Goal: Transaction & Acquisition: Purchase product/service

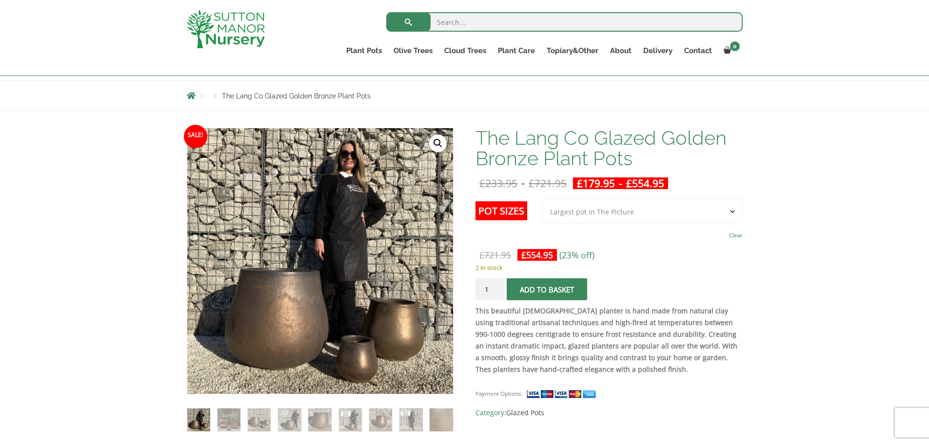
drag, startPoint x: 0, startPoint y: 0, endPoint x: 627, endPoint y: 218, distance: 664.2
click at [627, 218] on select "Choose an option 3rd to Largest Pot In The Picture 2nd to Largest Pot In The Pi…" at bounding box center [642, 211] width 200 height 24
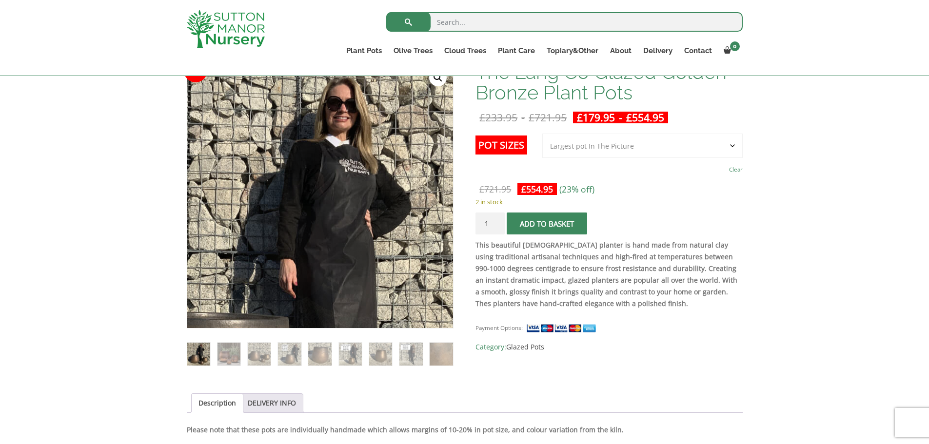
scroll to position [146, 0]
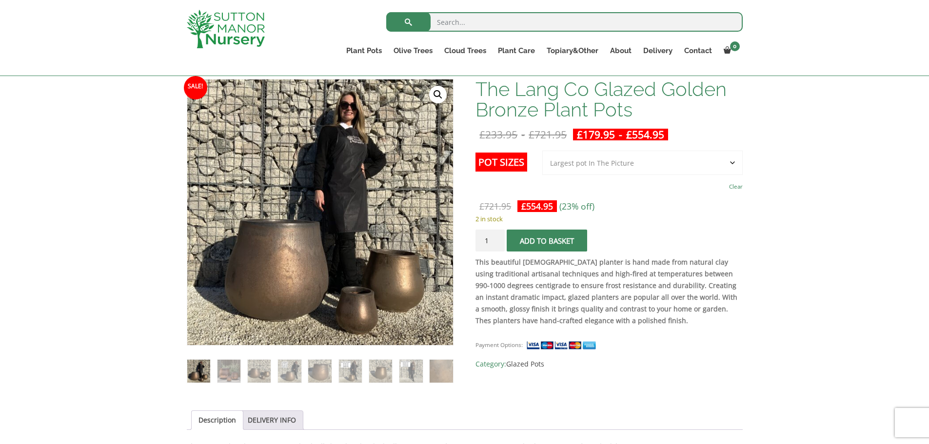
click at [484, 22] on input "search" at bounding box center [564, 22] width 356 height 20
type input "brozned pots"
click at [386, 12] on button "submit" at bounding box center [408, 22] width 44 height 20
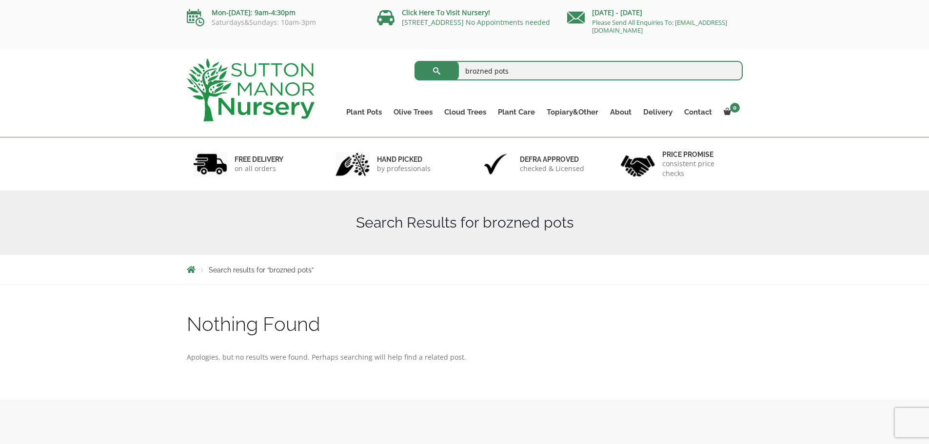
click at [474, 73] on input "brozned pots" at bounding box center [578, 71] width 328 height 20
click at [483, 71] on input "brozned pots" at bounding box center [578, 71] width 328 height 20
type input "bronzed pots"
click at [414, 61] on button "submit" at bounding box center [436, 71] width 44 height 20
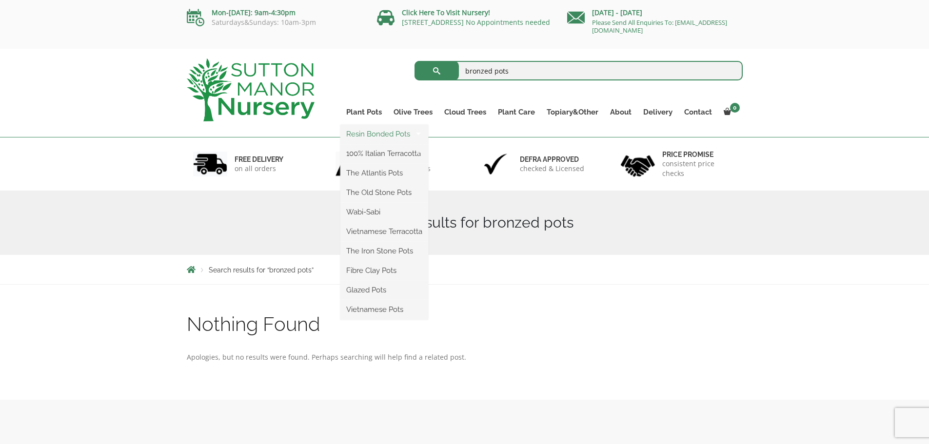
click at [369, 130] on link "Resin Bonded Pots" at bounding box center [384, 134] width 88 height 15
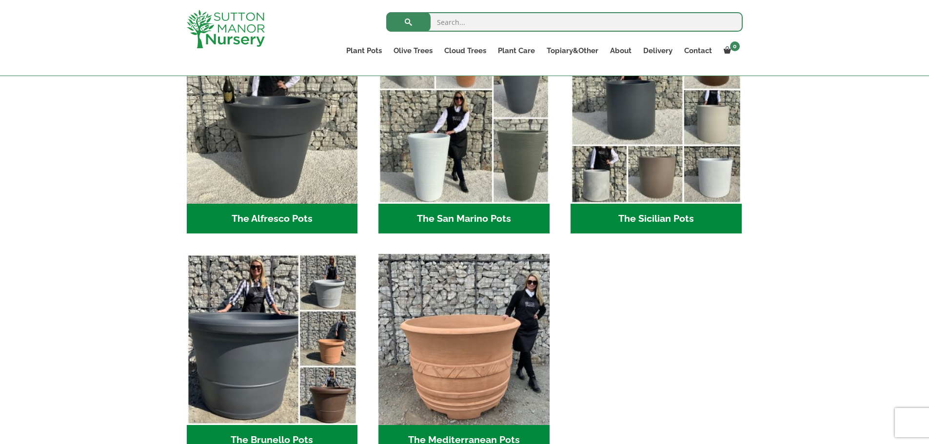
scroll to position [1201, 0]
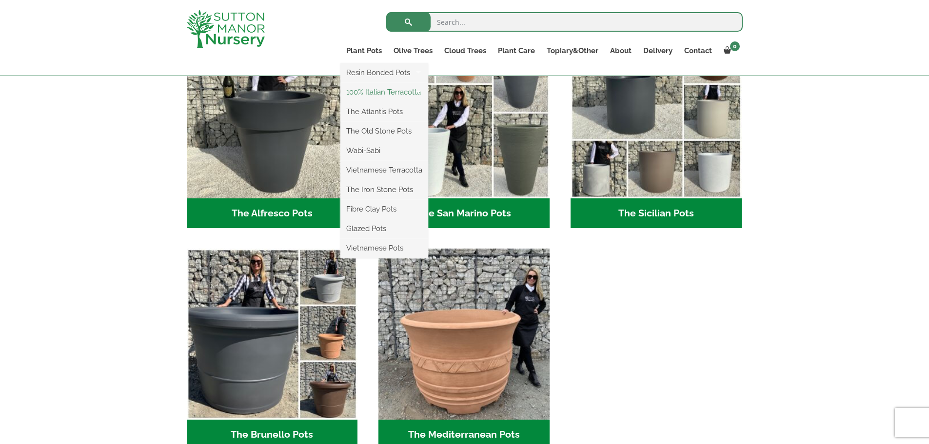
click at [379, 90] on link "100% Italian Terracotta" at bounding box center [384, 92] width 88 height 15
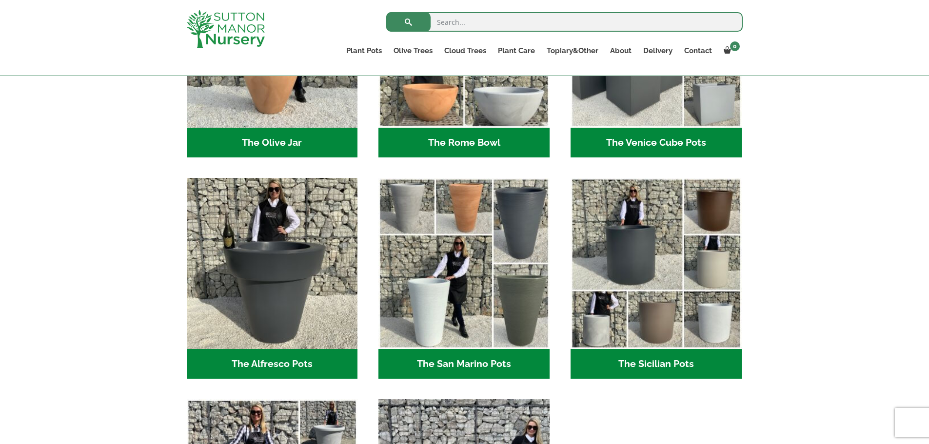
scroll to position [1055, 0]
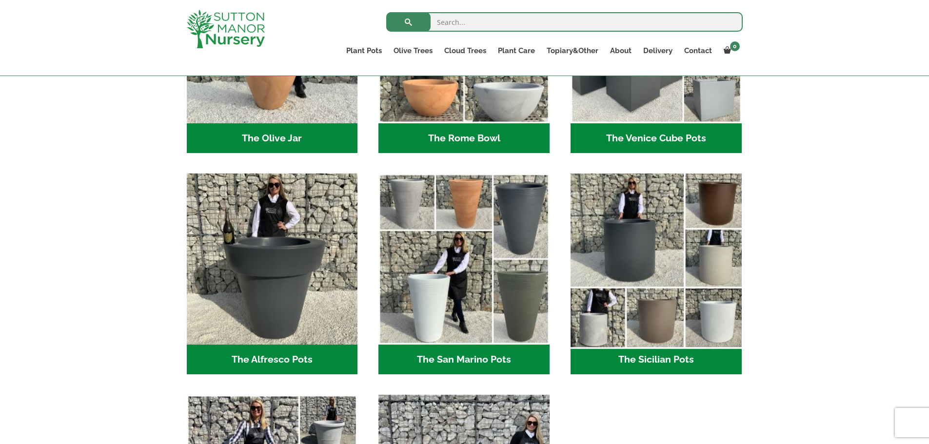
click at [647, 228] on img "Visit product category The Sicilian Pots" at bounding box center [655, 259] width 179 height 179
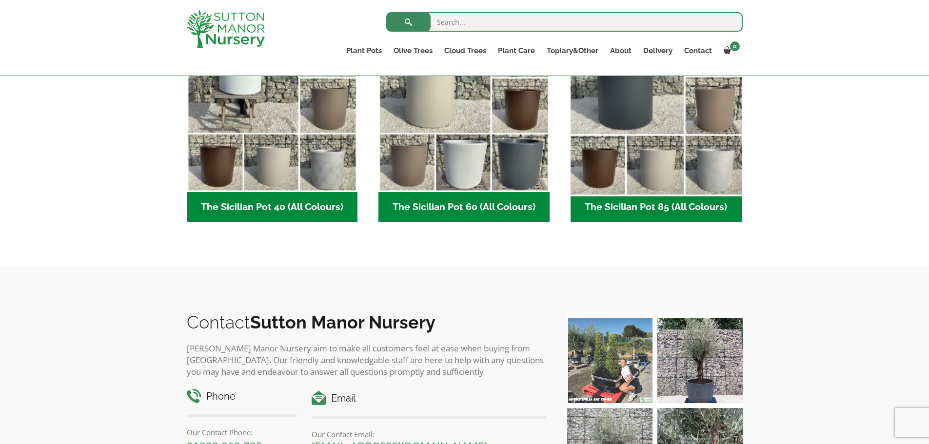
scroll to position [207, 0]
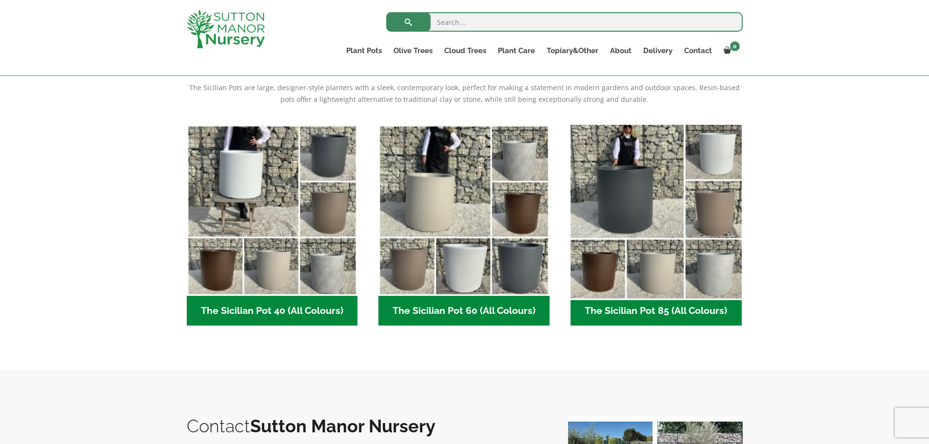
click at [624, 195] on img "Visit product category The Sicilian Pot 85 (All Colours)" at bounding box center [655, 209] width 179 height 179
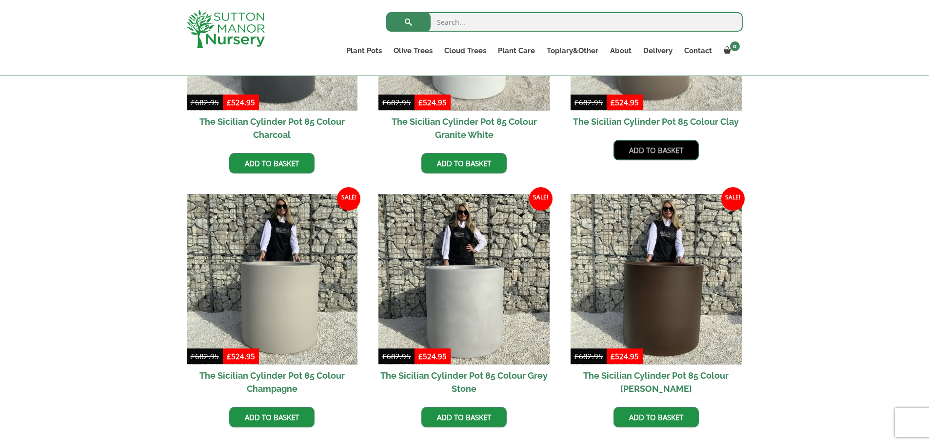
scroll to position [488, 0]
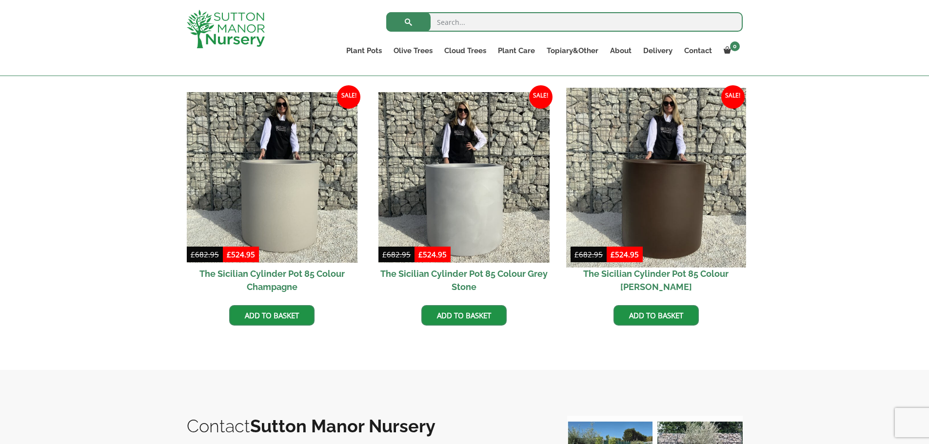
click at [638, 198] on img at bounding box center [655, 177] width 179 height 179
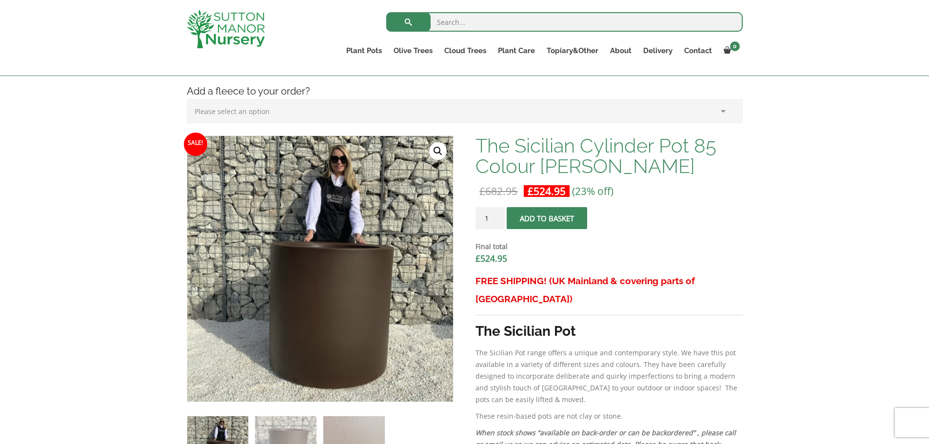
scroll to position [244, 0]
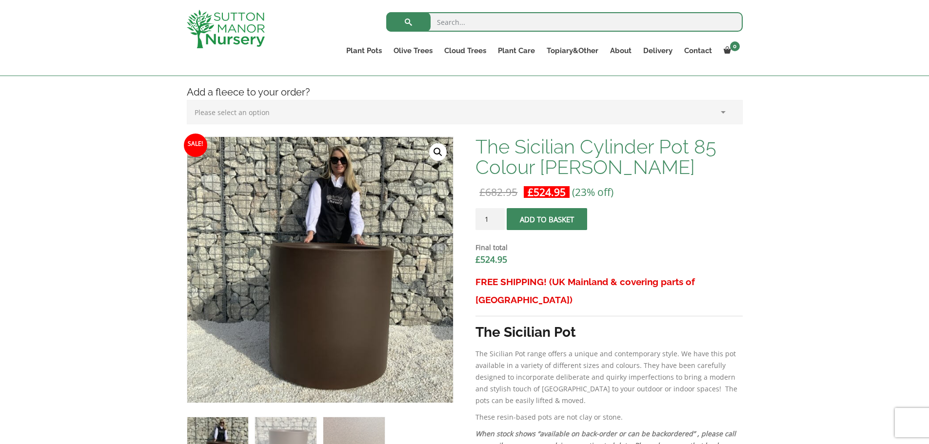
drag, startPoint x: 495, startPoint y: 219, endPoint x: 465, endPoint y: 219, distance: 29.7
click at [475, 219] on input "1" at bounding box center [489, 219] width 29 height 22
type input "5"
click at [547, 219] on span "submit" at bounding box center [547, 219] width 0 height 0
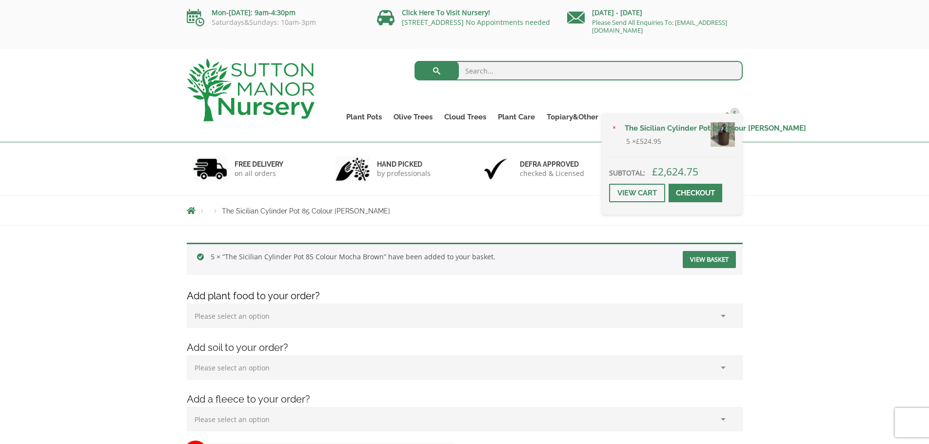
click at [730, 119] on div "× The Sicilian Cylinder Pot 85 Colour Mocha Brown 5 × £ 524.95 Subtotal: £ 2,62…" at bounding box center [672, 164] width 140 height 101
click at [640, 194] on link "View cart" at bounding box center [637, 193] width 56 height 19
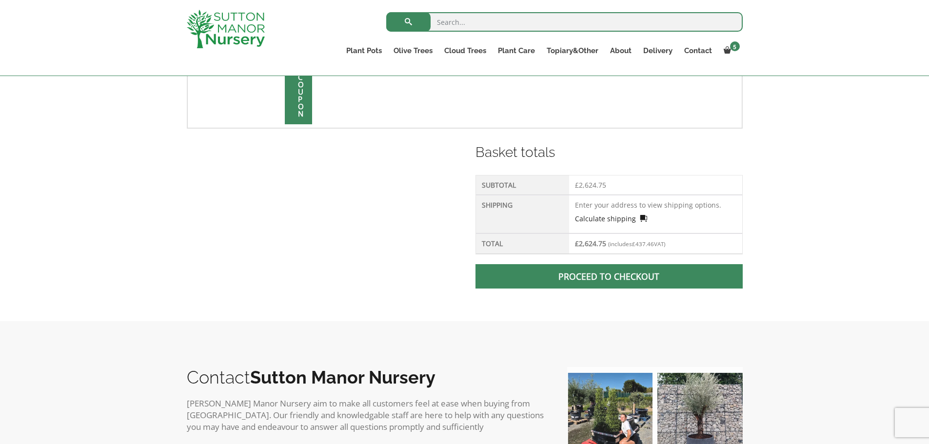
scroll to position [293, 0]
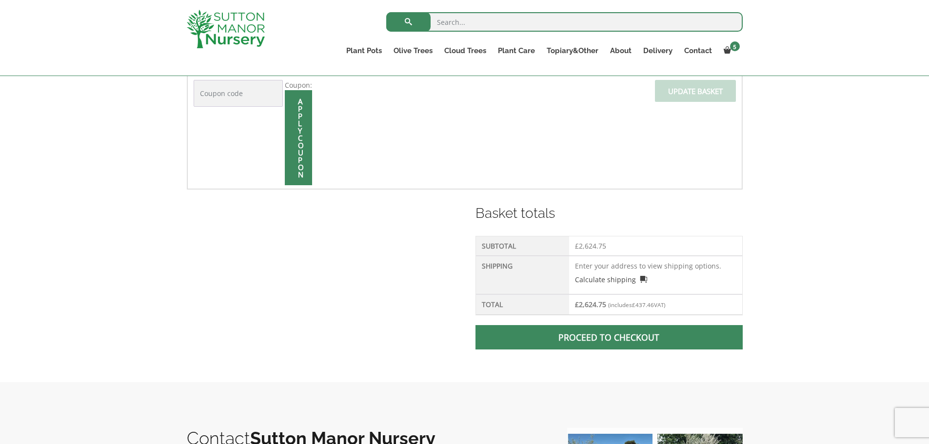
click at [609, 337] on span at bounding box center [609, 337] width 0 height 0
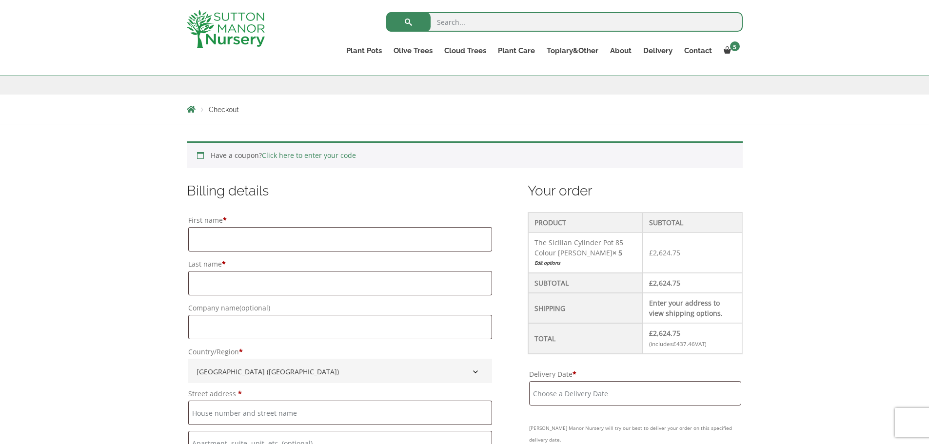
scroll to position [49, 0]
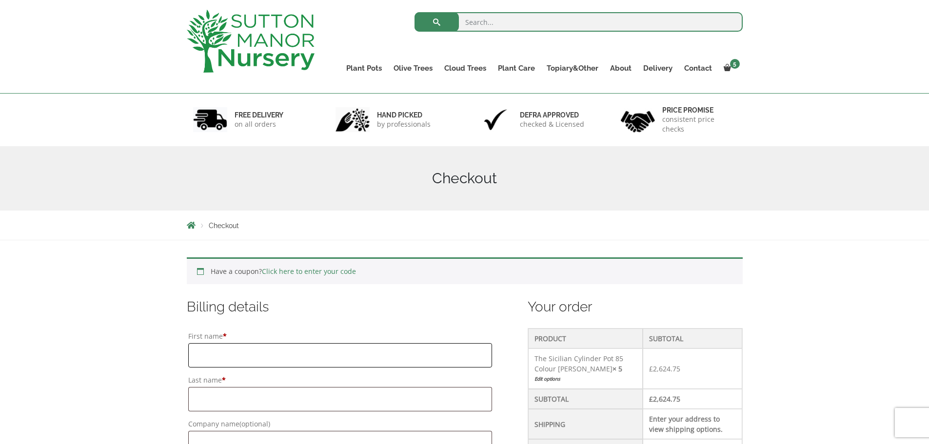
click at [292, 363] on input "First name *" at bounding box center [340, 355] width 304 height 24
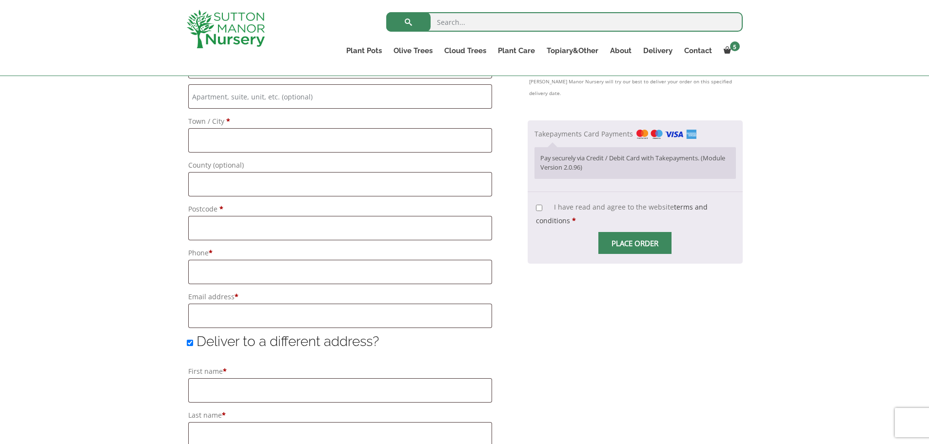
scroll to position [536, 0]
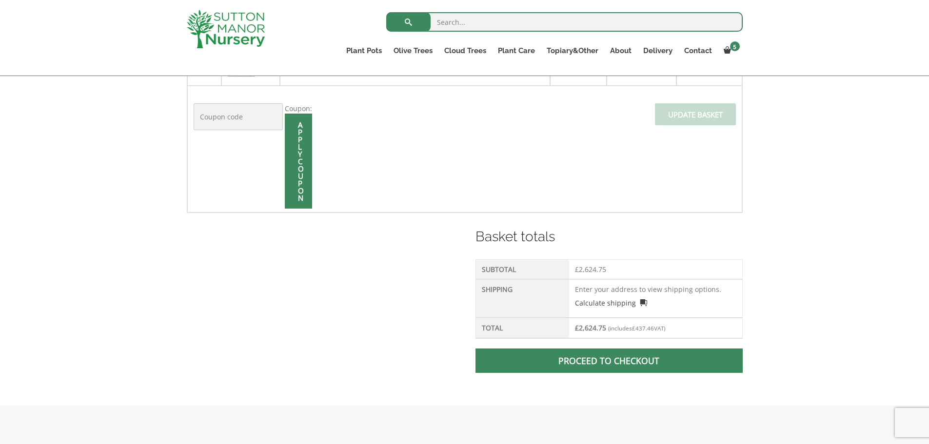
scroll to position [43, 0]
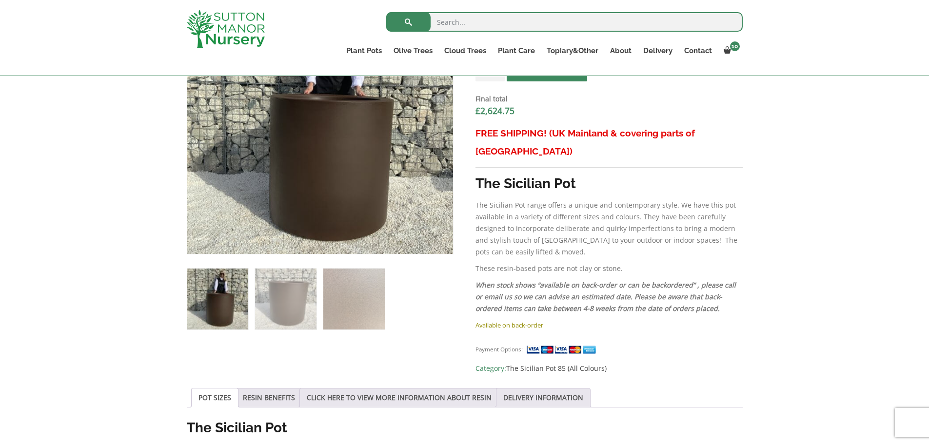
scroll to position [439, 0]
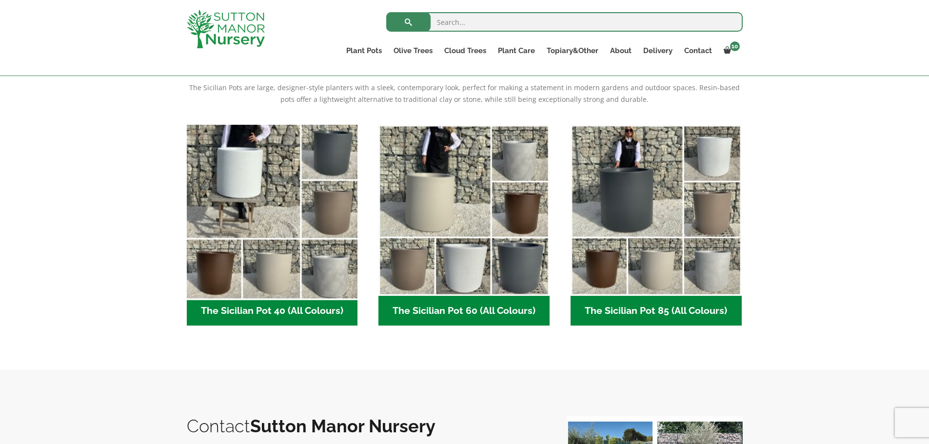
click at [281, 194] on img "Visit product category The Sicilian Pot 40 (All Colours)" at bounding box center [271, 209] width 179 height 179
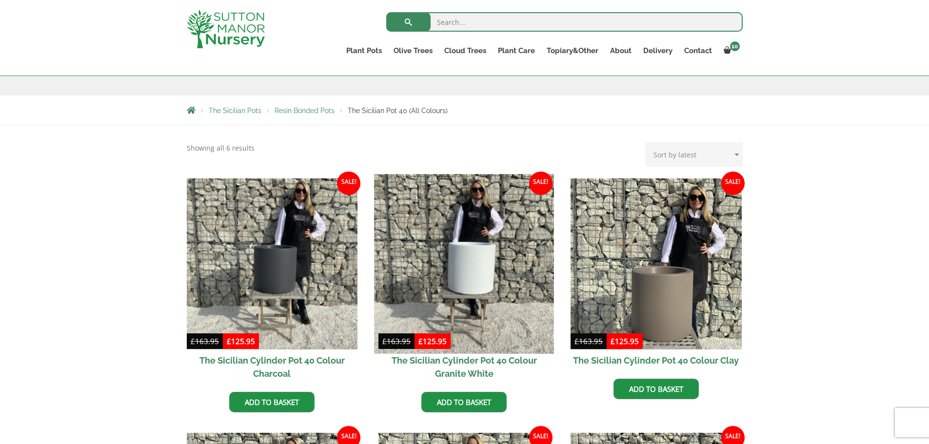
scroll to position [488, 0]
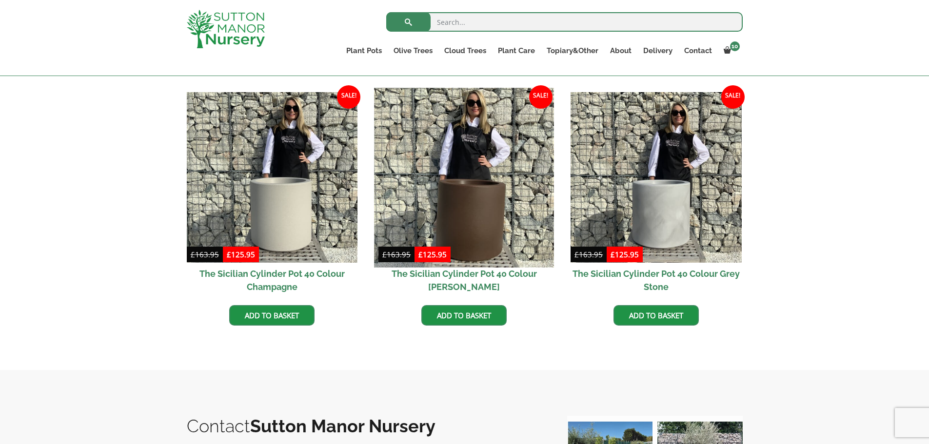
click at [500, 199] on img at bounding box center [463, 177] width 179 height 179
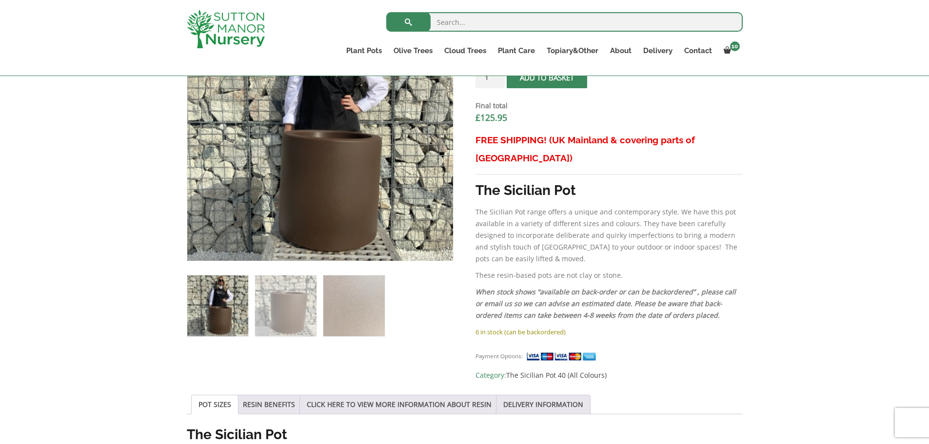
scroll to position [341, 0]
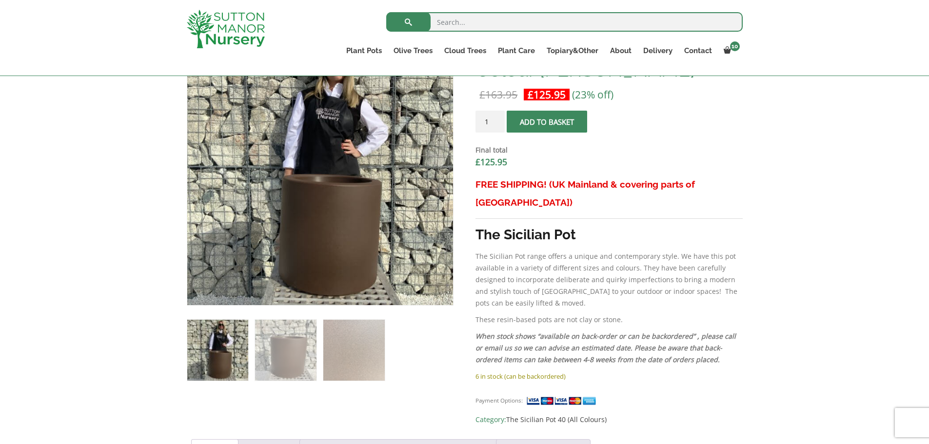
click at [489, 121] on input "1" at bounding box center [489, 122] width 29 height 22
type input "11"
click at [547, 122] on span "submit" at bounding box center [547, 122] width 0 height 0
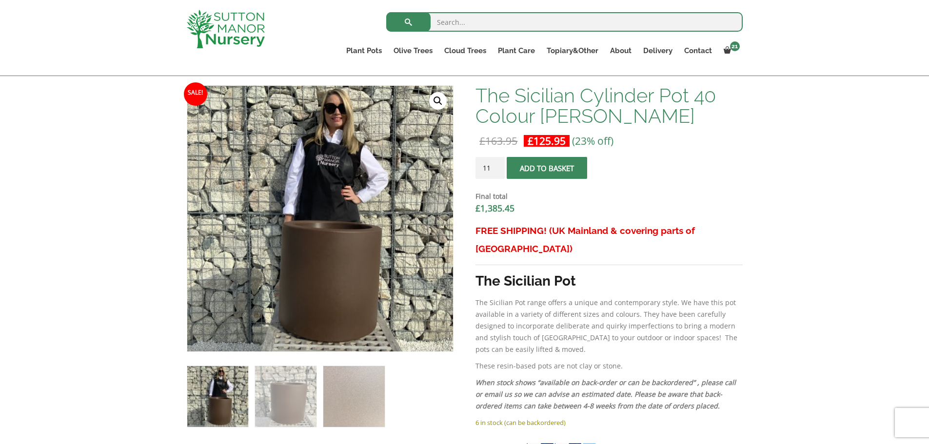
scroll to position [341, 0]
click at [349, 300] on img at bounding box center [320, 218] width 266 height 266
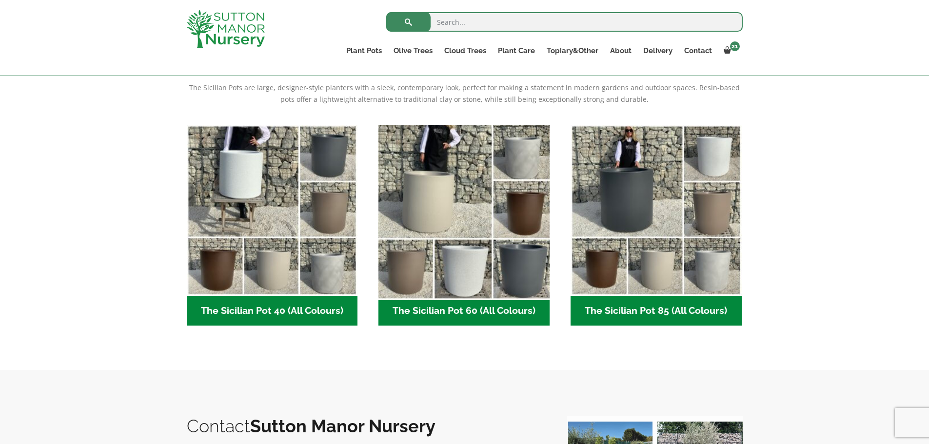
click at [420, 180] on img "Visit product category The Sicilian Pot 60 (All Colours)" at bounding box center [463, 209] width 179 height 179
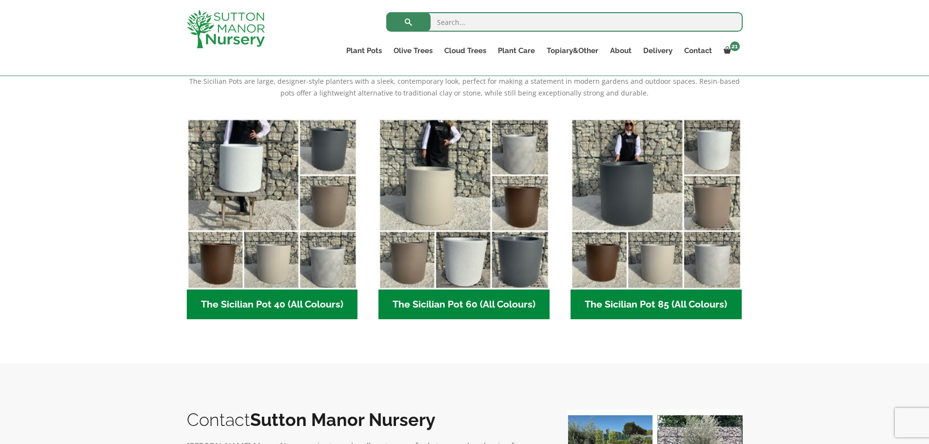
scroll to position [243, 0]
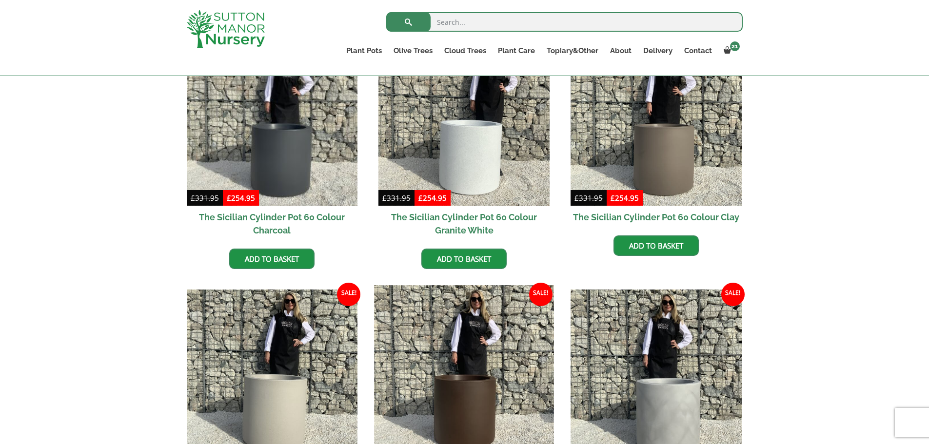
scroll to position [341, 0]
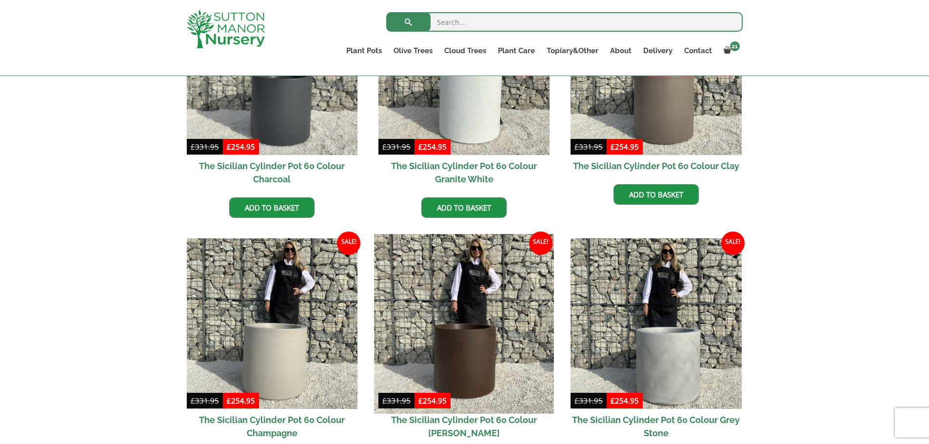
click at [465, 353] on img at bounding box center [463, 323] width 179 height 179
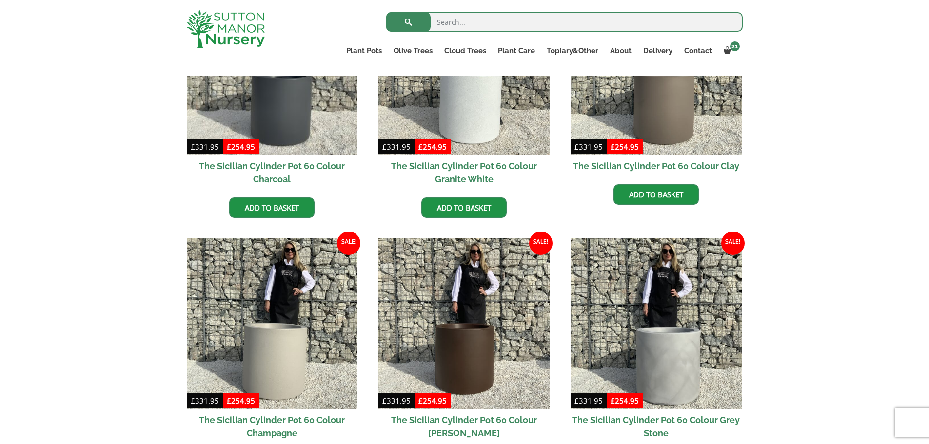
scroll to position [377, 0]
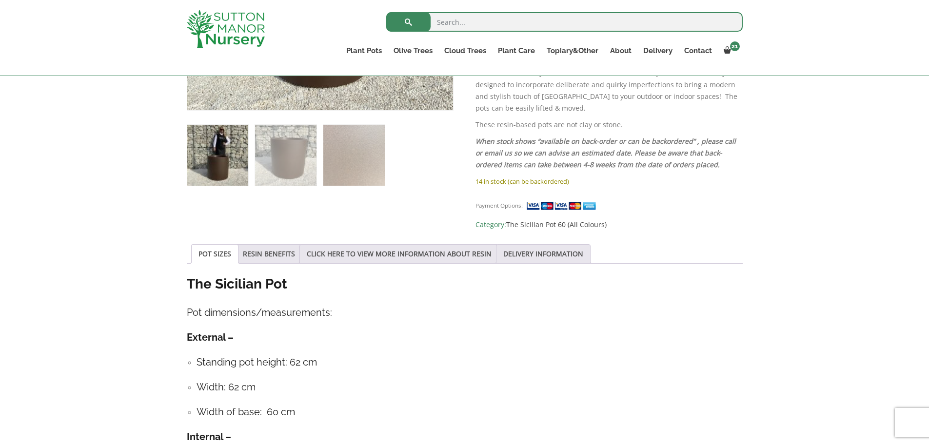
scroll to position [244, 0]
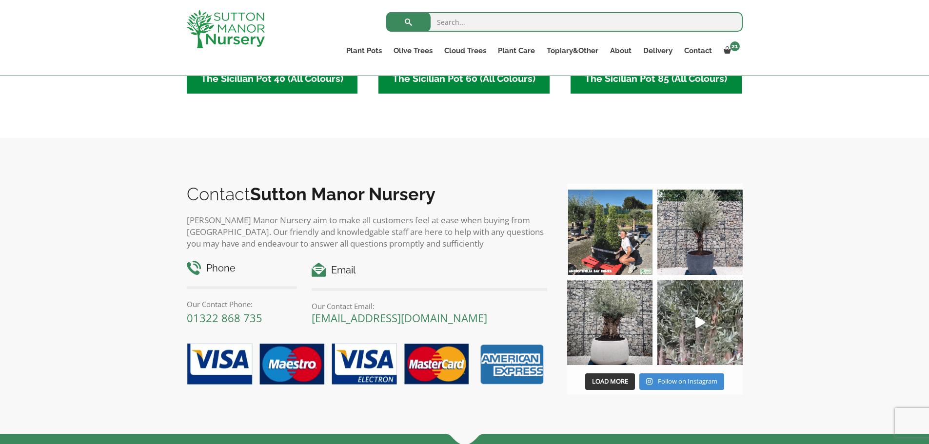
scroll to position [538, 0]
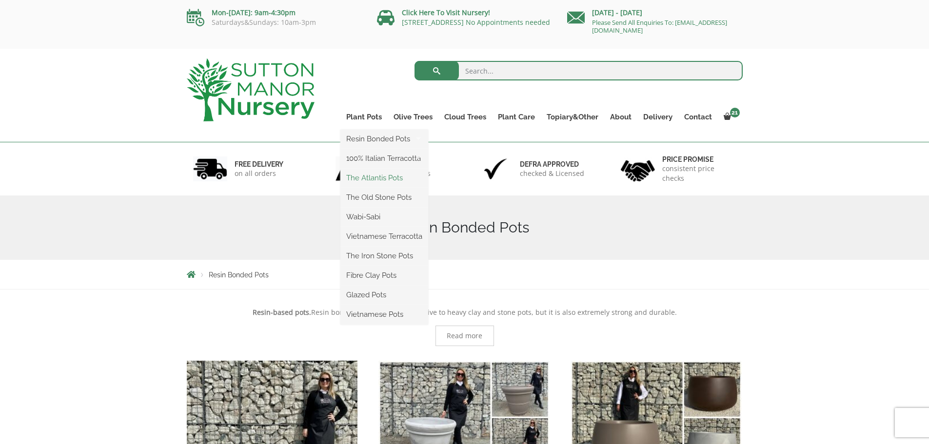
click at [371, 177] on link "The Atlantis Pots" at bounding box center [384, 178] width 88 height 15
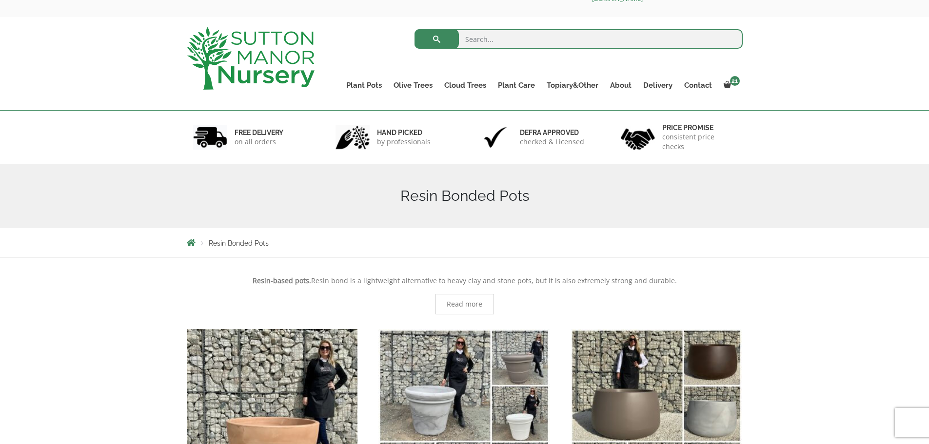
scroll to position [49, 0]
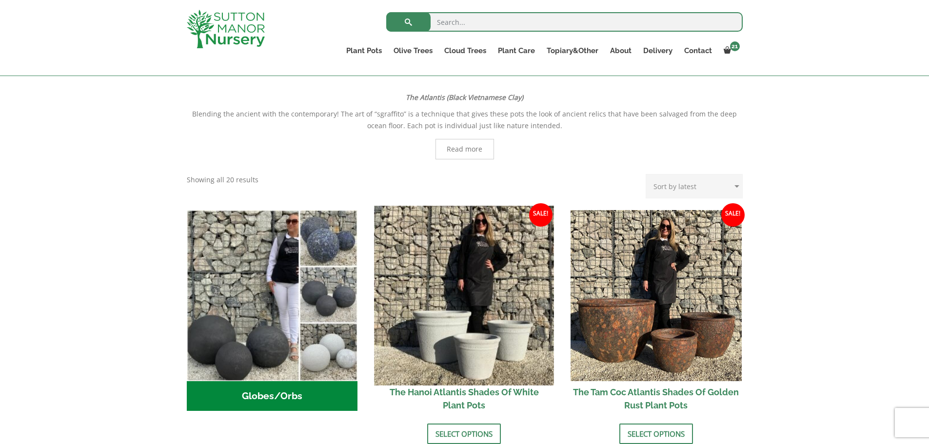
scroll to position [195, 0]
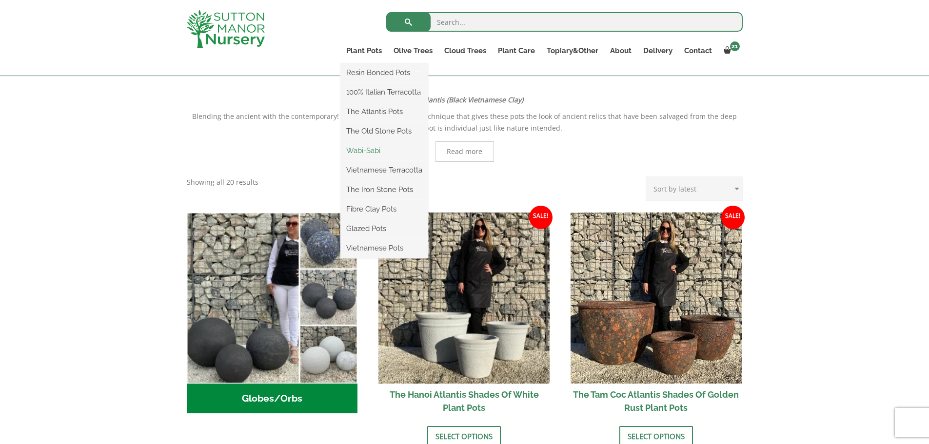
click at [366, 151] on link "Wabi-Sabi" at bounding box center [384, 150] width 88 height 15
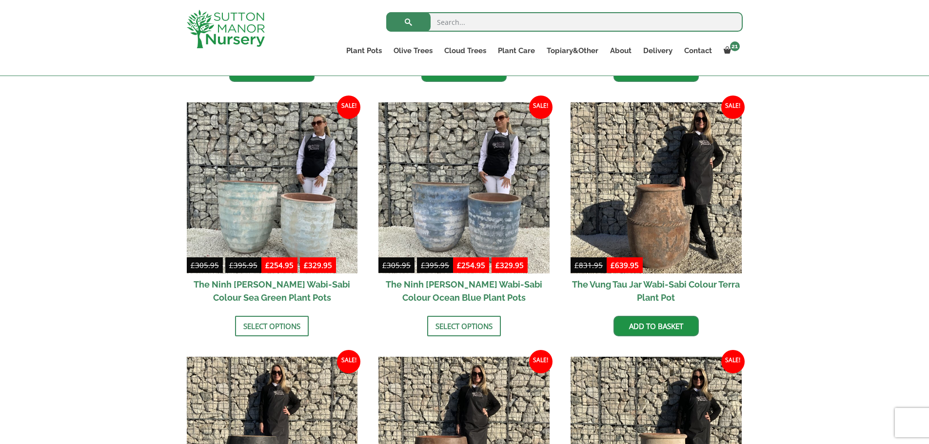
scroll to position [975, 0]
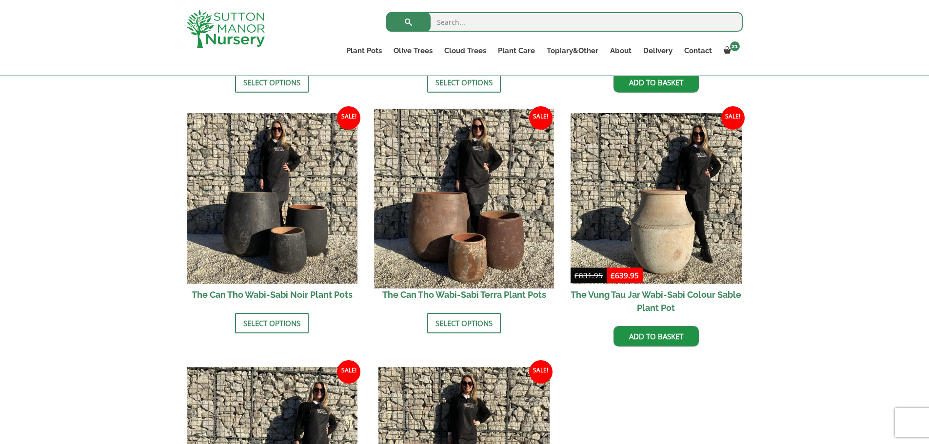
click at [476, 221] on img at bounding box center [463, 198] width 179 height 179
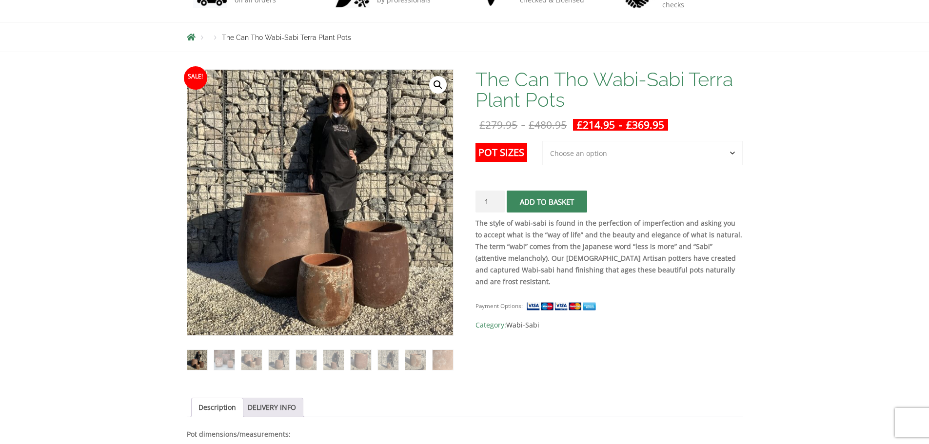
scroll to position [244, 0]
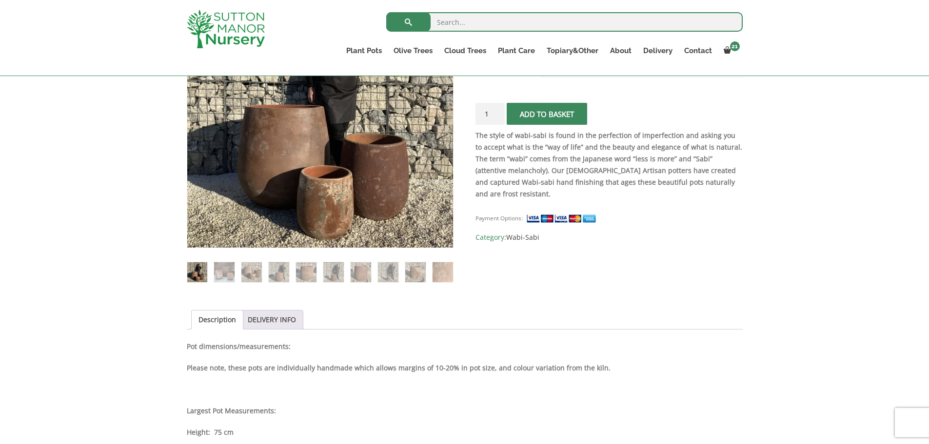
click at [319, 178] on img at bounding box center [320, 115] width 266 height 266
click at [387, 176] on img at bounding box center [320, 115] width 266 height 266
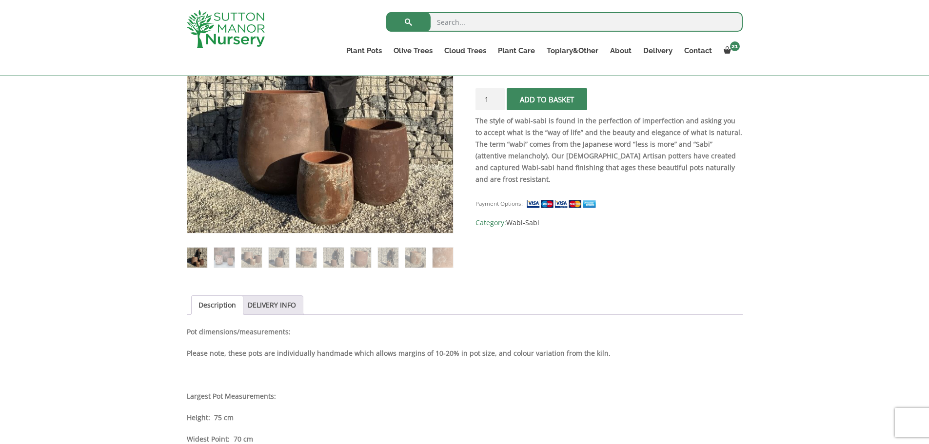
scroll to position [439, 0]
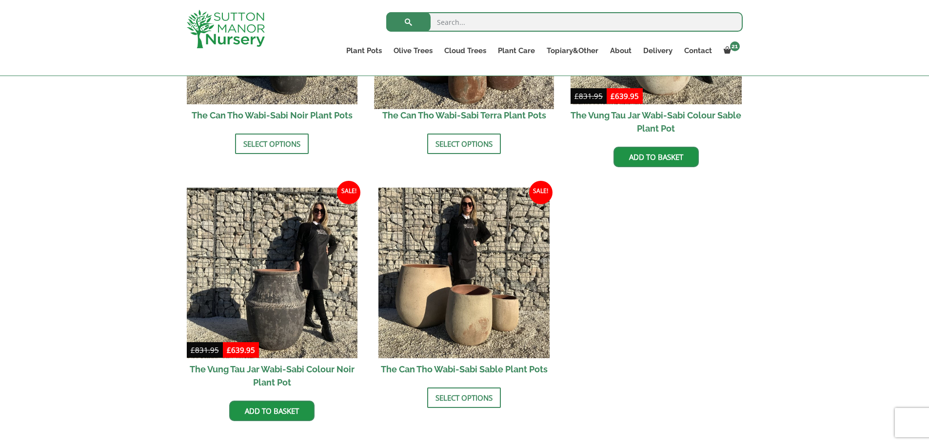
scroll to position [1170, 0]
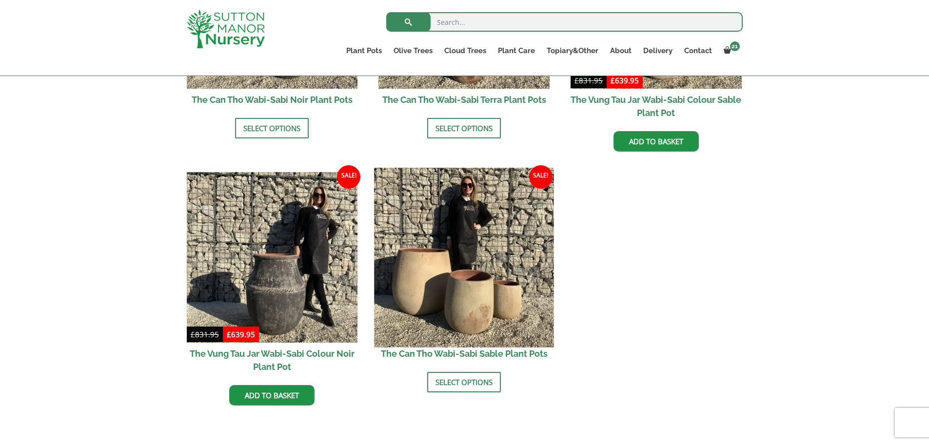
click at [444, 263] on img at bounding box center [463, 257] width 179 height 179
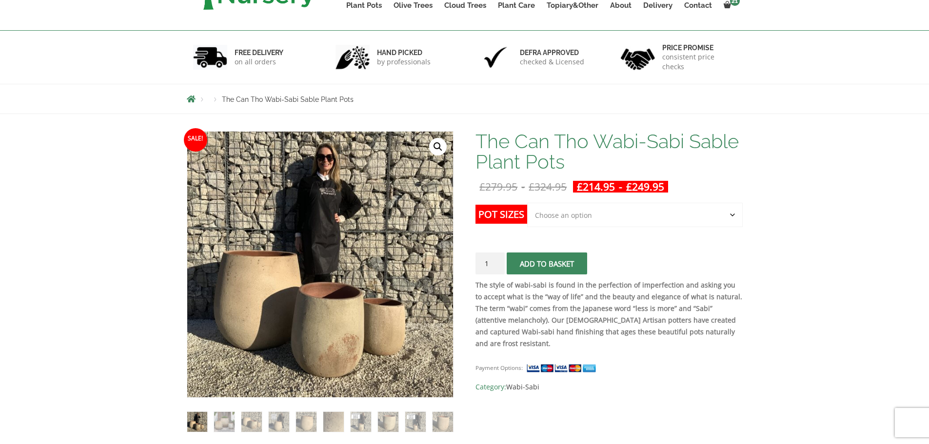
scroll to position [195, 0]
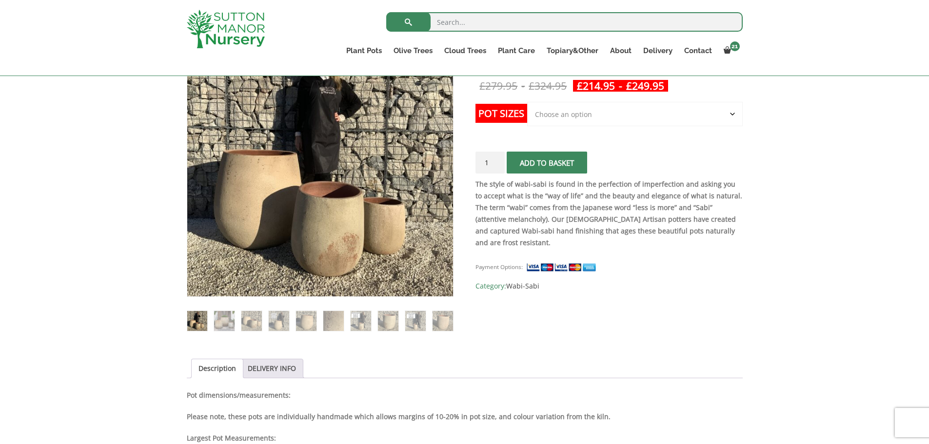
click at [577, 112] on select "Choose an option Click here to buy the 3rd to Largest Pot In The Picture Click …" at bounding box center [634, 114] width 215 height 24
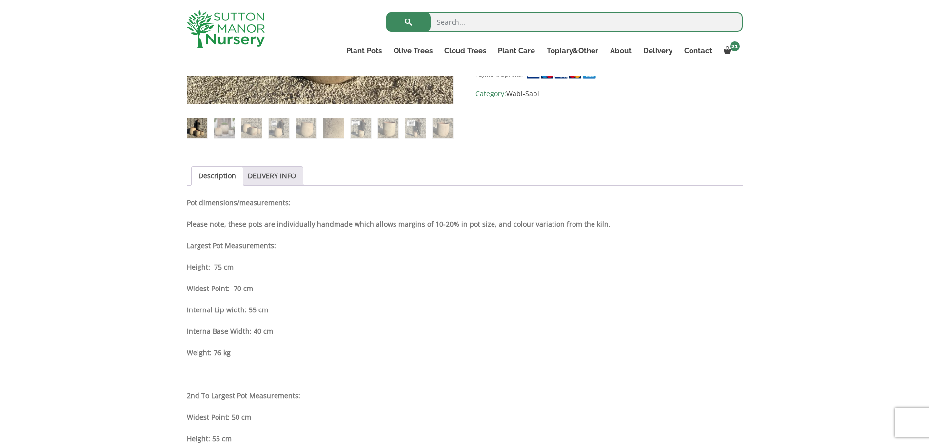
scroll to position [244, 0]
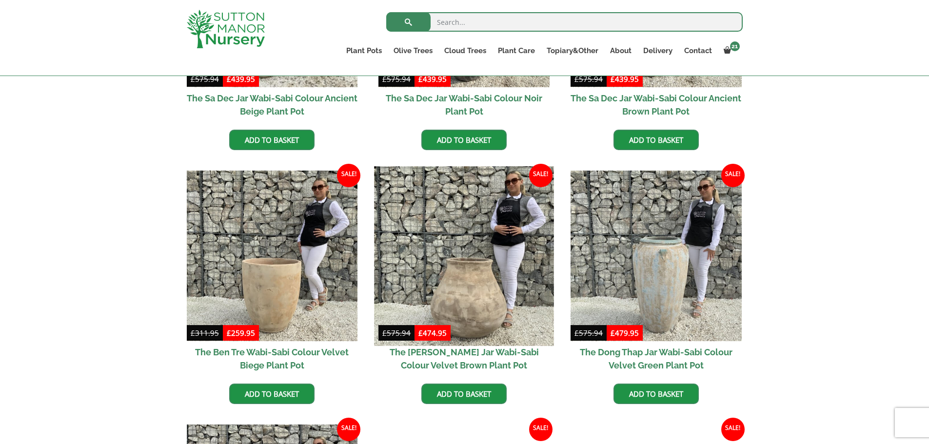
scroll to position [488, 0]
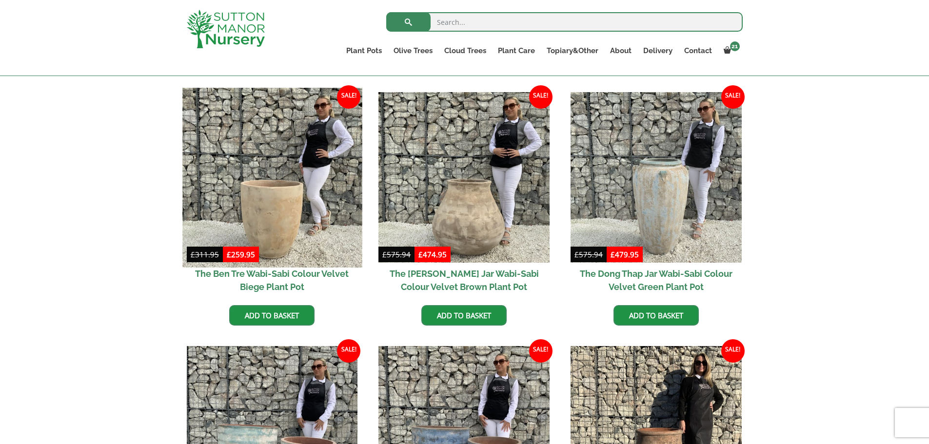
click at [278, 180] on img at bounding box center [271, 177] width 179 height 179
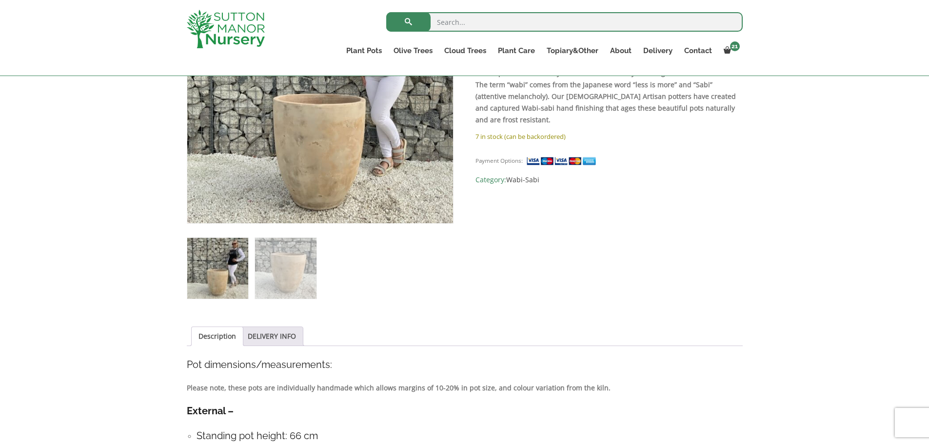
scroll to position [146, 0]
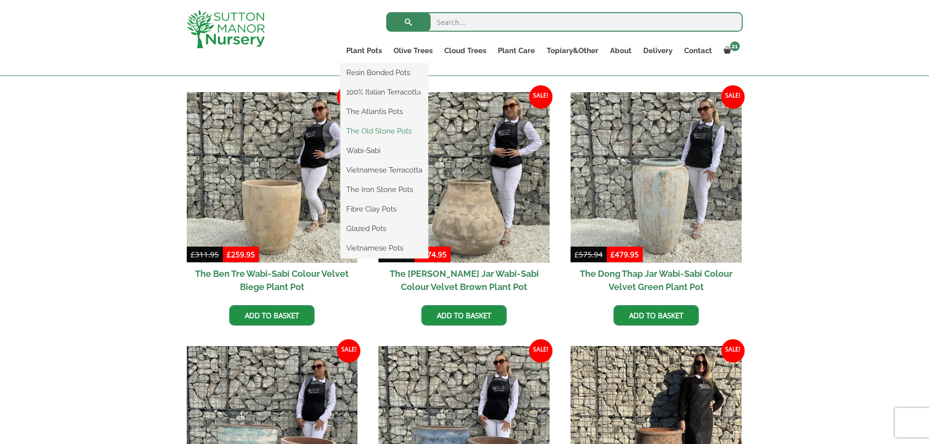
click at [361, 136] on link "The Old Stone Pots" at bounding box center [384, 131] width 88 height 15
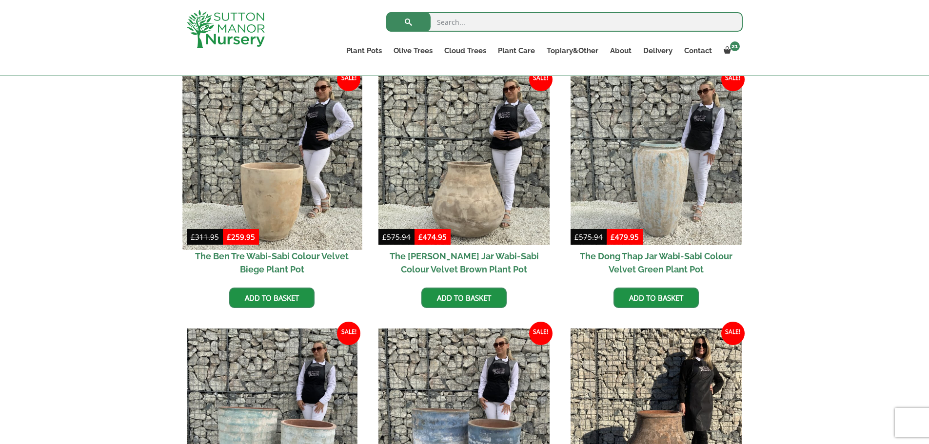
scroll to position [536, 0]
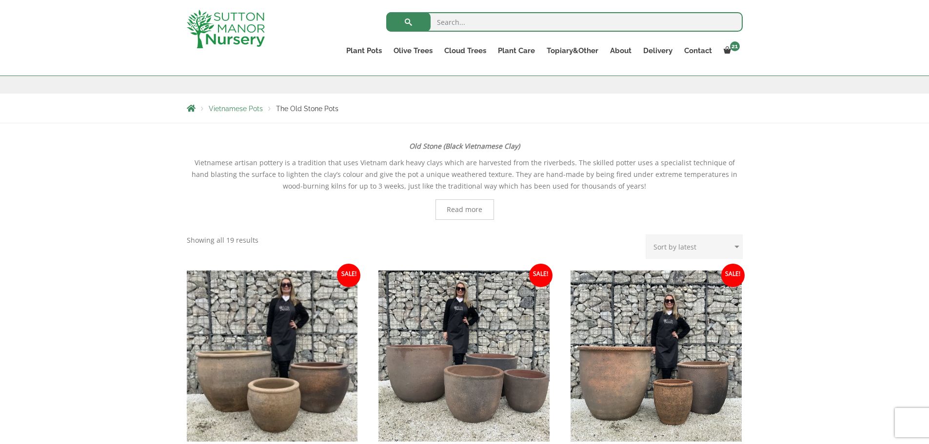
scroll to position [146, 0]
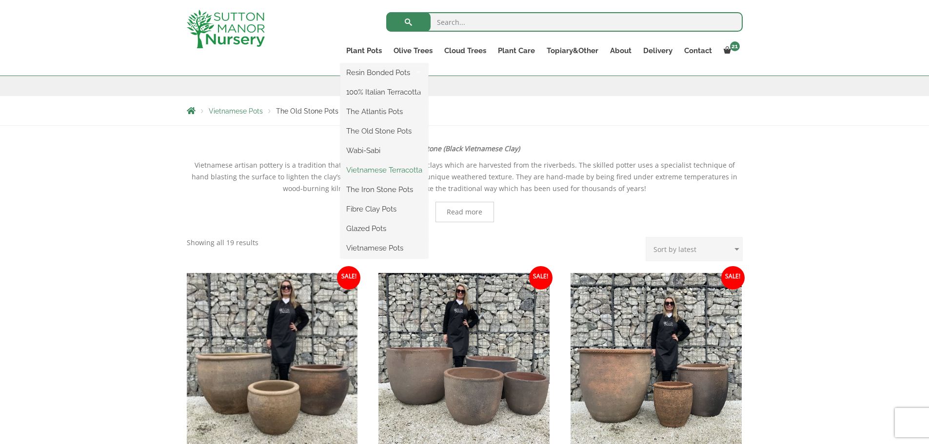
click at [369, 168] on link "Vietnamese Terracotta" at bounding box center [384, 170] width 88 height 15
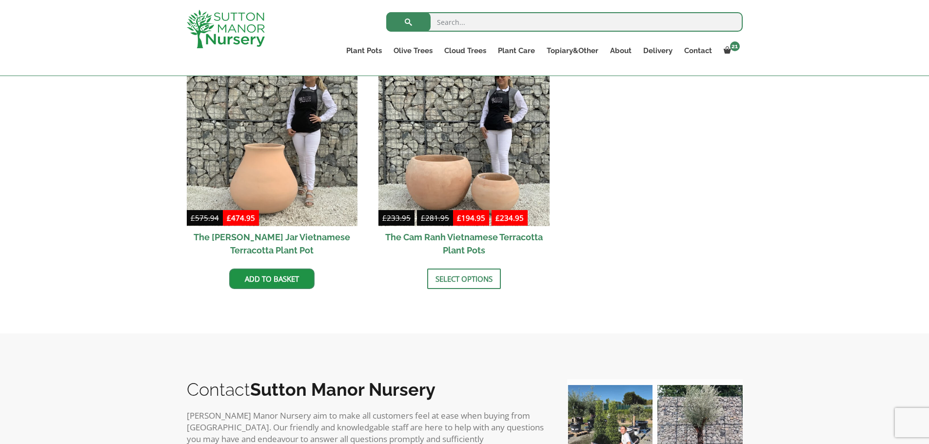
scroll to position [585, 0]
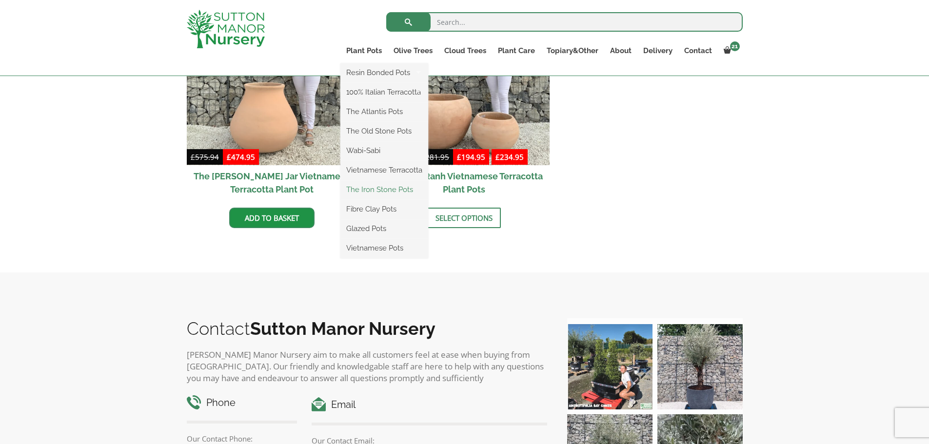
click at [363, 191] on link "The Iron Stone Pots" at bounding box center [384, 189] width 88 height 15
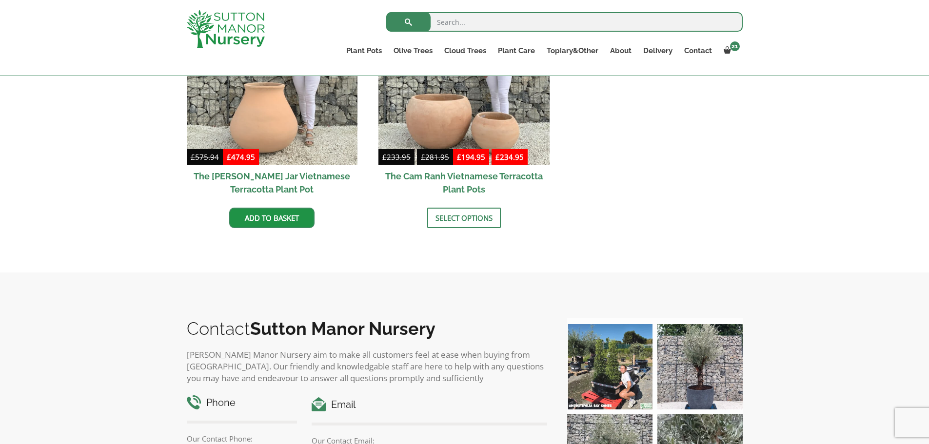
scroll to position [586, 0]
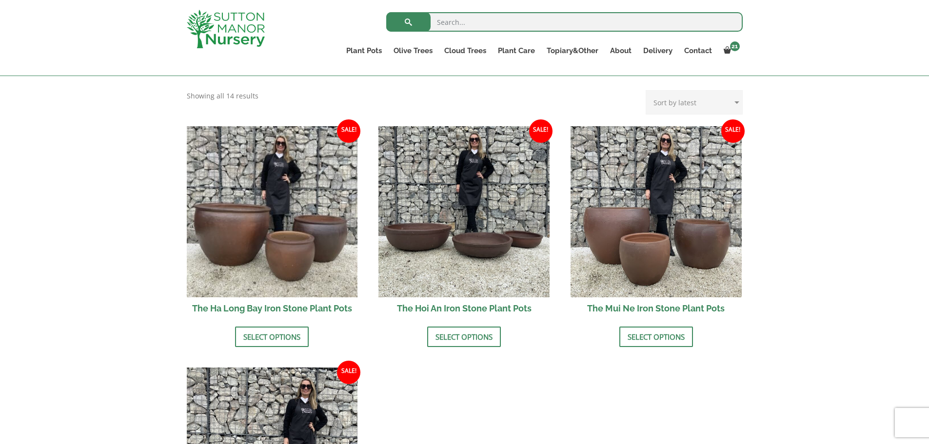
scroll to position [146, 0]
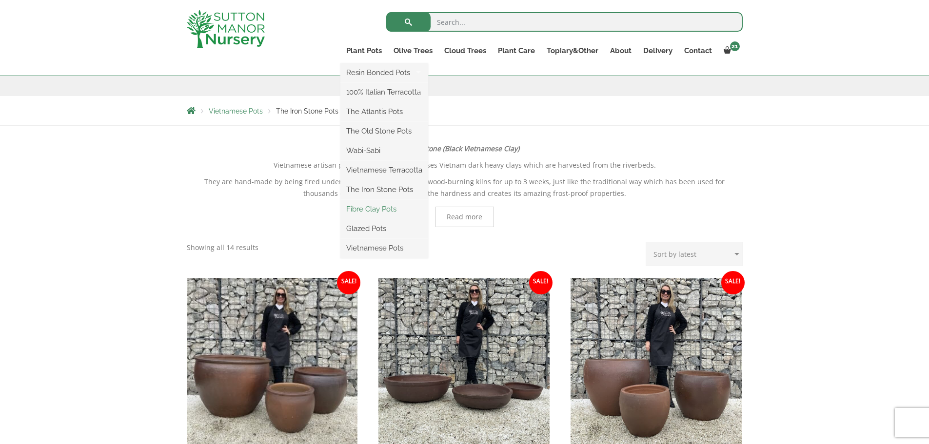
click at [373, 212] on link "Fibre Clay Pots" at bounding box center [384, 209] width 88 height 15
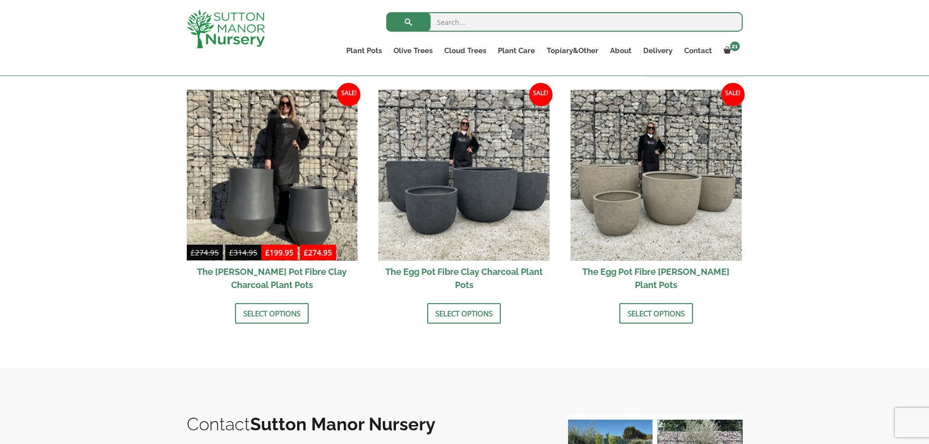
scroll to position [390, 0]
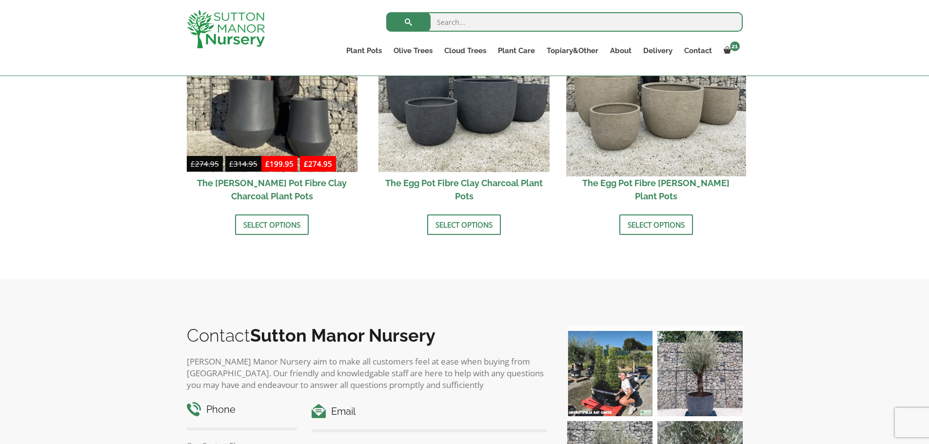
click at [670, 148] on img at bounding box center [655, 86] width 179 height 179
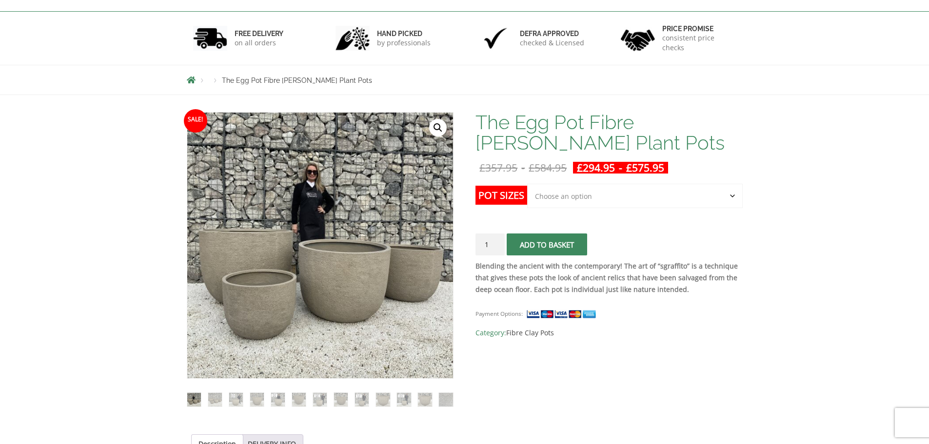
scroll to position [146, 0]
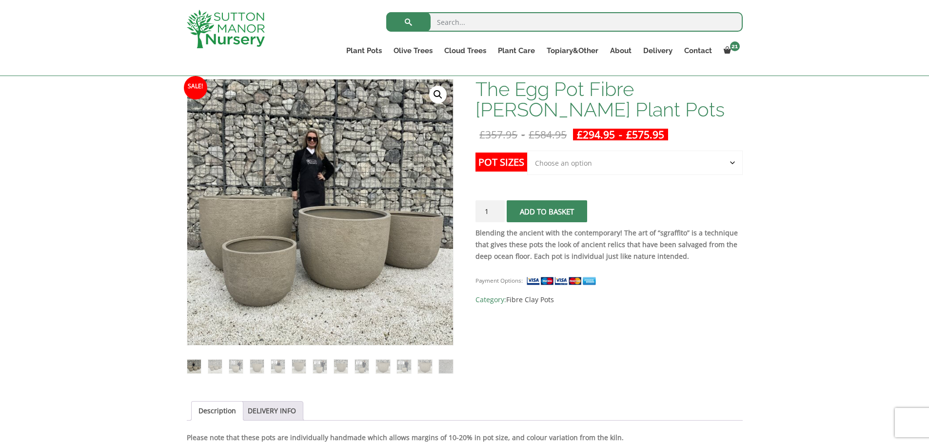
click at [606, 161] on select "Choose an option Click here to buy the 5th To Largest Pot In The Picture Click …" at bounding box center [634, 163] width 215 height 24
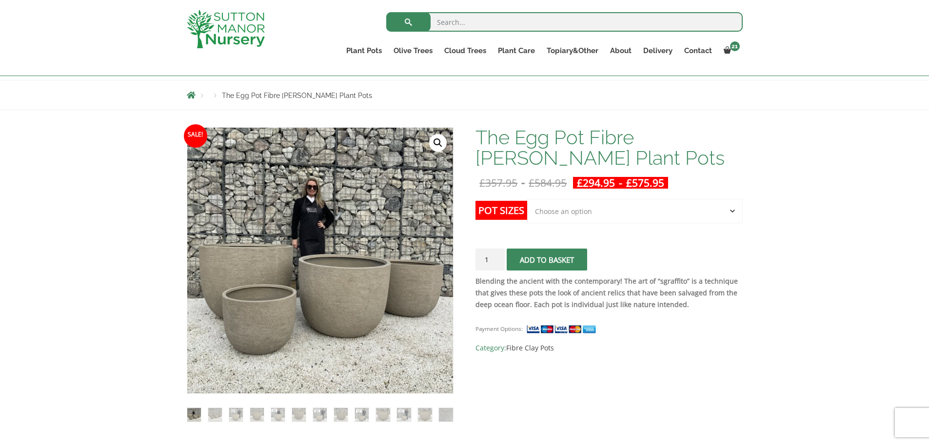
scroll to position [98, 0]
click at [588, 210] on select "Choose an option Click here to buy the 5th To Largest Pot In The Picture Click …" at bounding box center [634, 211] width 215 height 24
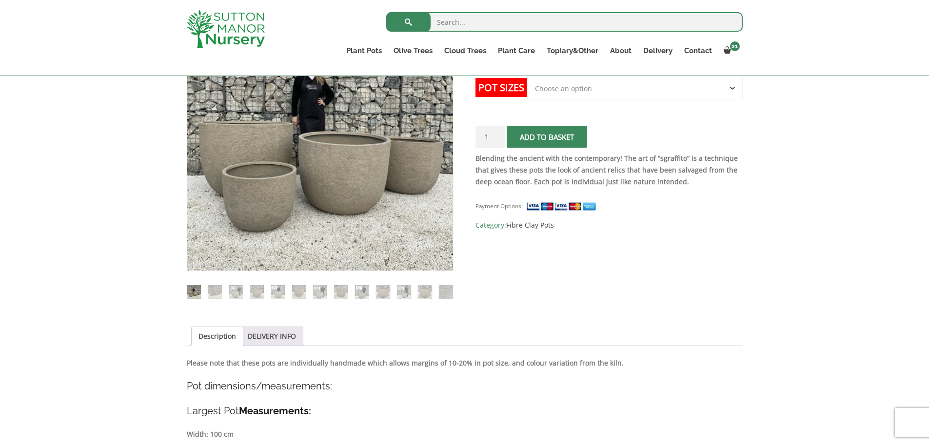
scroll to position [0, 0]
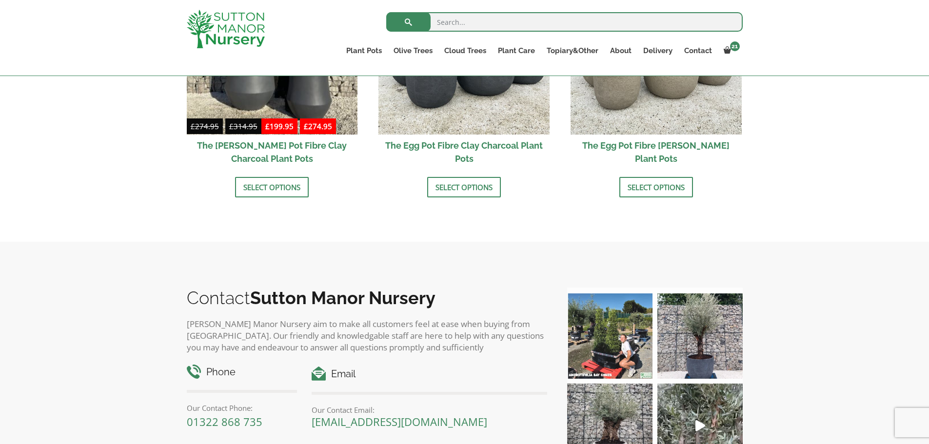
scroll to position [683, 0]
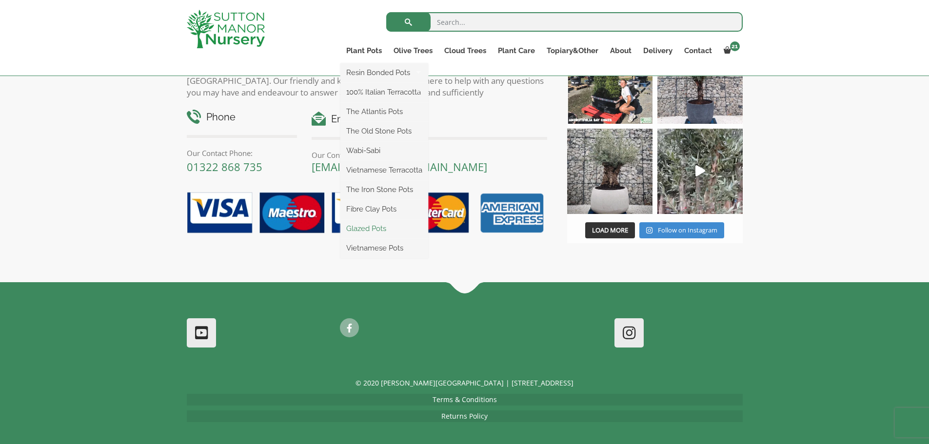
click at [372, 231] on link "Glazed Pots" at bounding box center [384, 228] width 88 height 15
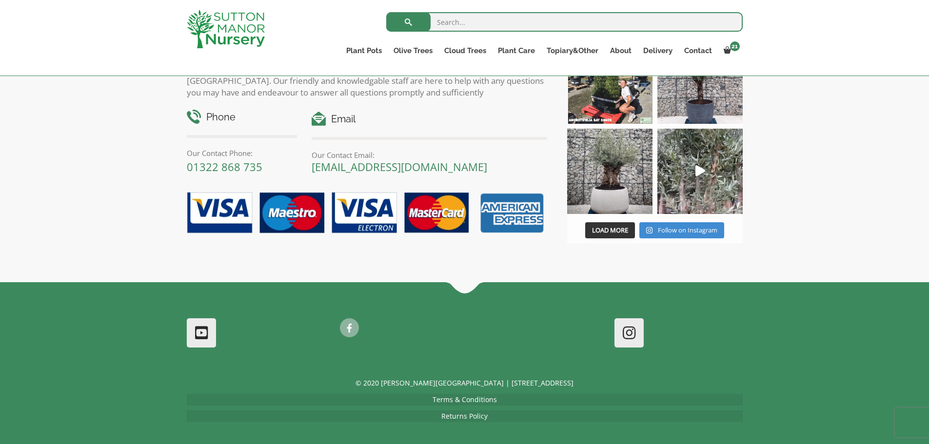
scroll to position [687, 0]
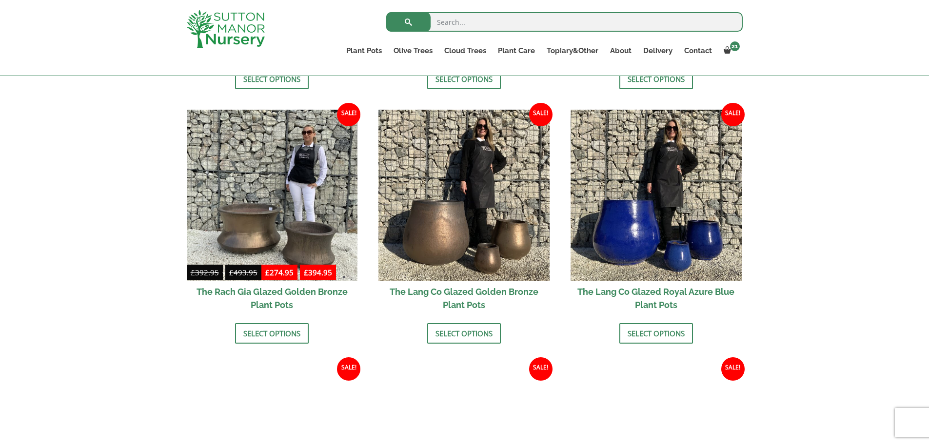
scroll to position [878, 0]
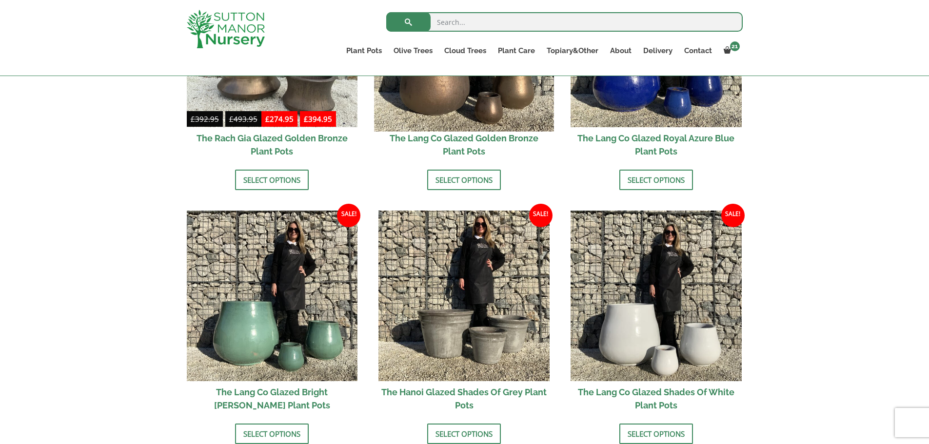
click at [464, 111] on img at bounding box center [463, 41] width 179 height 179
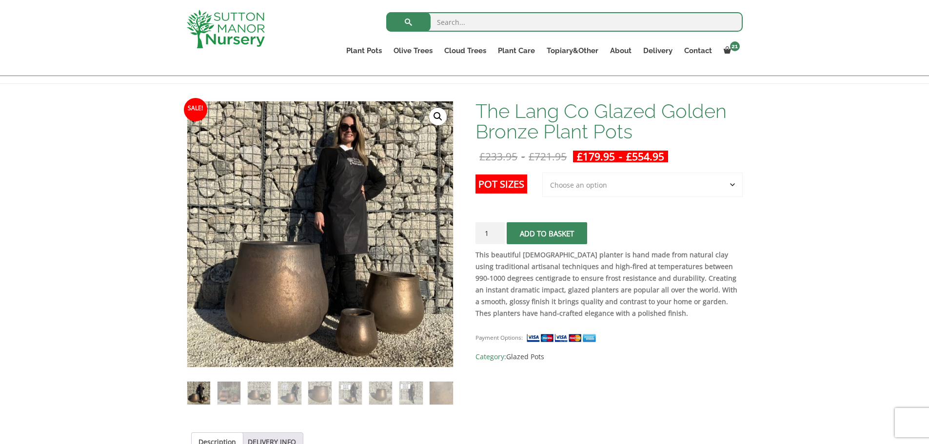
scroll to position [195, 0]
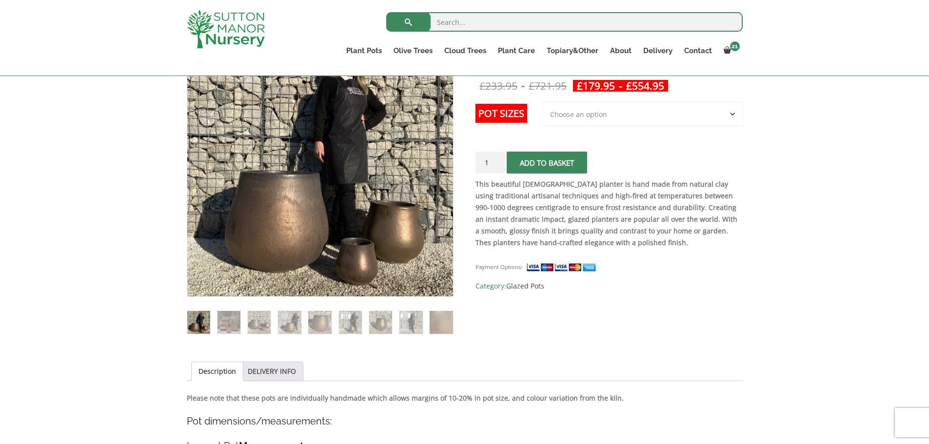
click at [607, 121] on select "Choose an option 3rd to Largest Pot In The Picture 2nd to Largest Pot In The Pi…" at bounding box center [642, 114] width 200 height 24
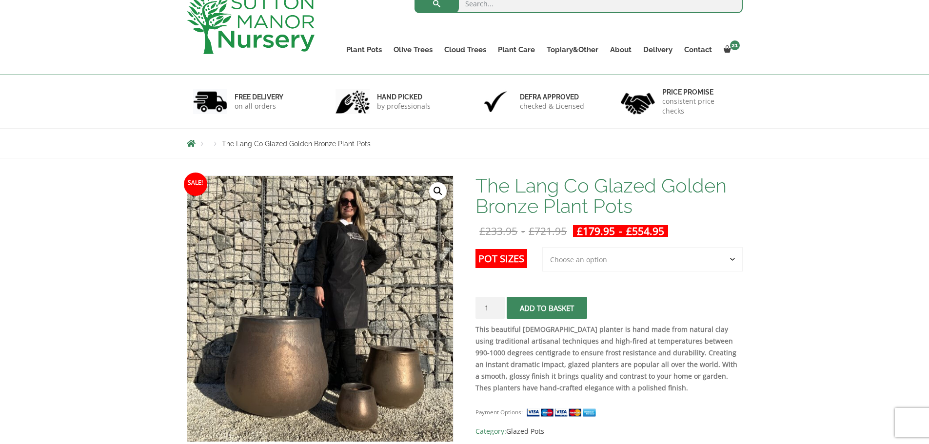
scroll to position [0, 0]
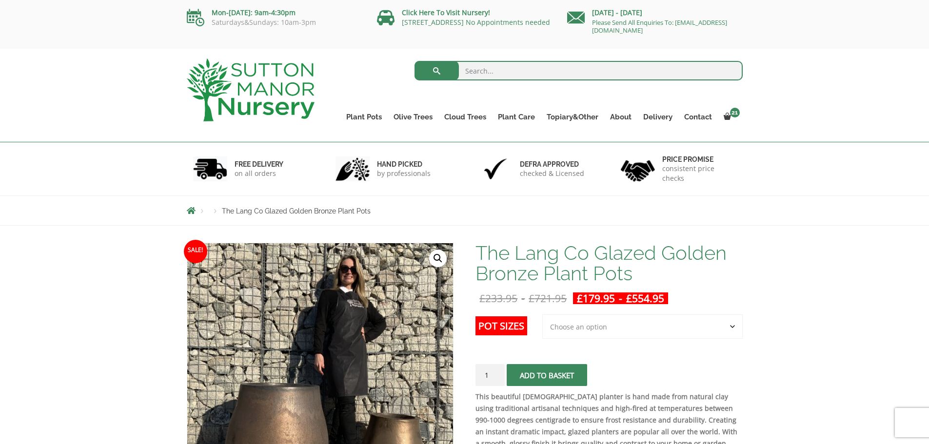
click at [623, 335] on select "Choose an option 3rd to Largest Pot In The Picture 2nd to Largest Pot In The Pi…" at bounding box center [642, 326] width 200 height 24
click at [543, 314] on select "Choose an option 3rd to Largest Pot In The Picture 2nd to Largest Pot In The Pi…" at bounding box center [642, 326] width 200 height 24
select select "2nd to Largest Pot In The Picture"
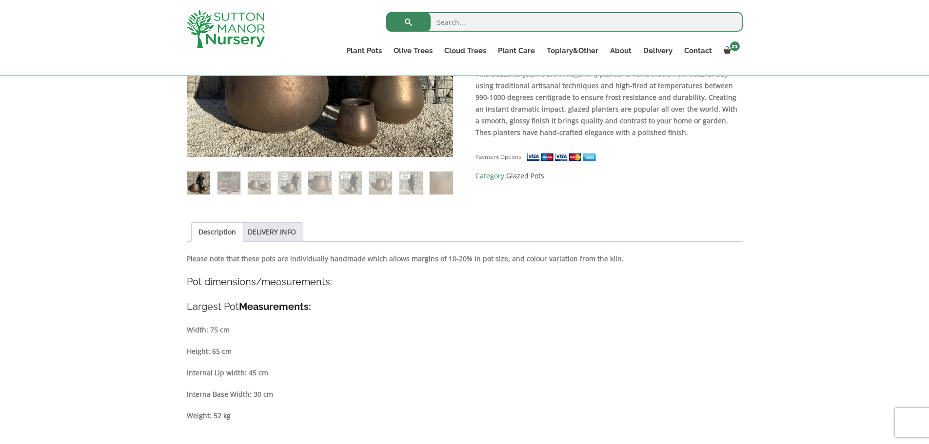
scroll to position [177, 0]
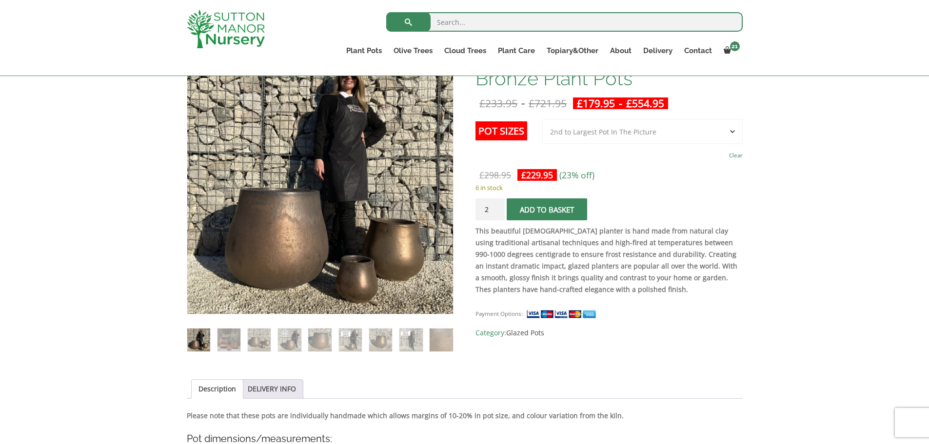
click at [496, 206] on input "2" at bounding box center [489, 209] width 29 height 22
click at [496, 206] on input "3" at bounding box center [489, 209] width 29 height 22
click at [496, 206] on input "4" at bounding box center [489, 209] width 29 height 22
click at [496, 206] on input "5" at bounding box center [489, 209] width 29 height 22
click at [496, 206] on input "6" at bounding box center [489, 209] width 29 height 22
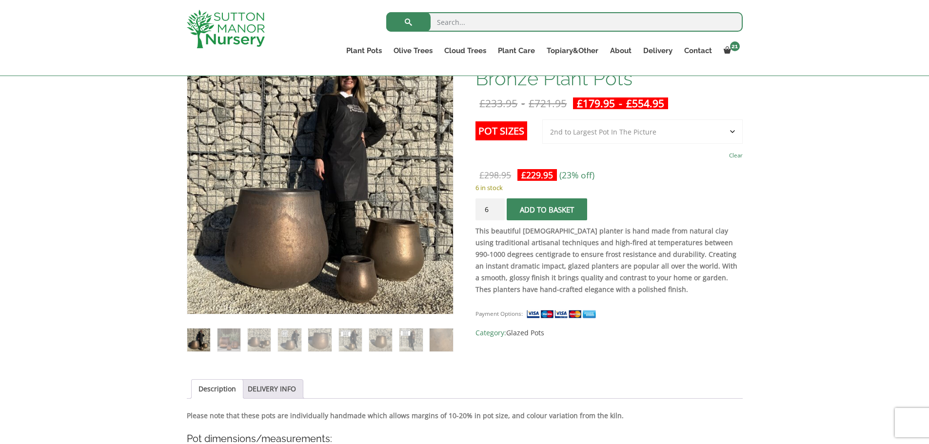
click at [496, 206] on input "6" at bounding box center [489, 209] width 29 height 22
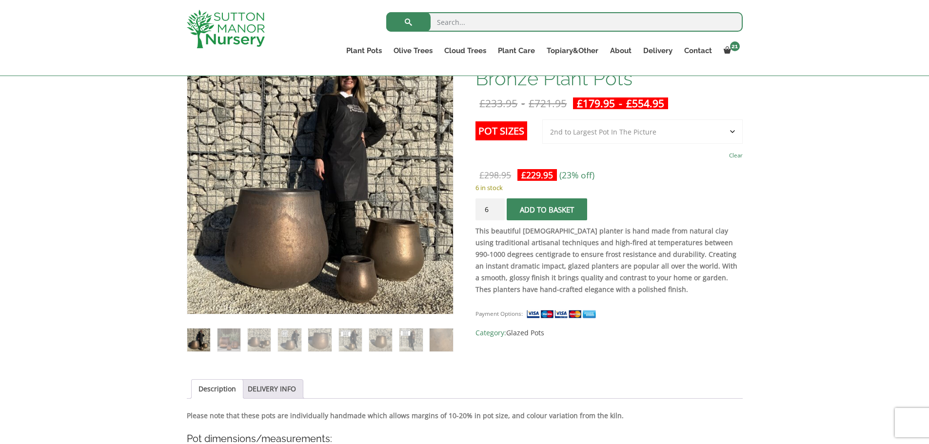
click at [497, 206] on input "6" at bounding box center [489, 209] width 29 height 22
click at [497, 207] on input "6" at bounding box center [489, 209] width 29 height 22
click at [520, 239] on strong "This beautiful Vietnamese planter is hand made from natural clay using traditio…" at bounding box center [606, 260] width 262 height 68
click at [496, 209] on input "6" at bounding box center [489, 209] width 29 height 22
click at [496, 207] on input "6" at bounding box center [489, 209] width 29 height 22
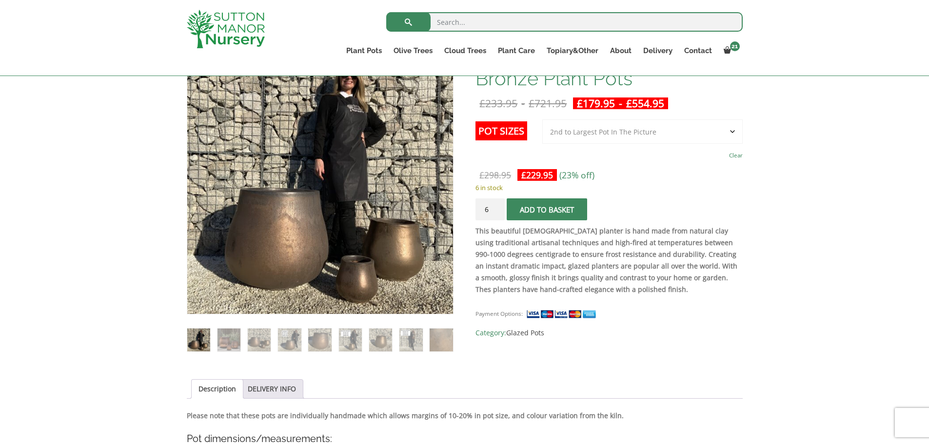
click at [496, 207] on input "6" at bounding box center [489, 209] width 29 height 22
click at [547, 243] on strong "This beautiful Vietnamese planter is hand made from natural clay using traditio…" at bounding box center [606, 260] width 262 height 68
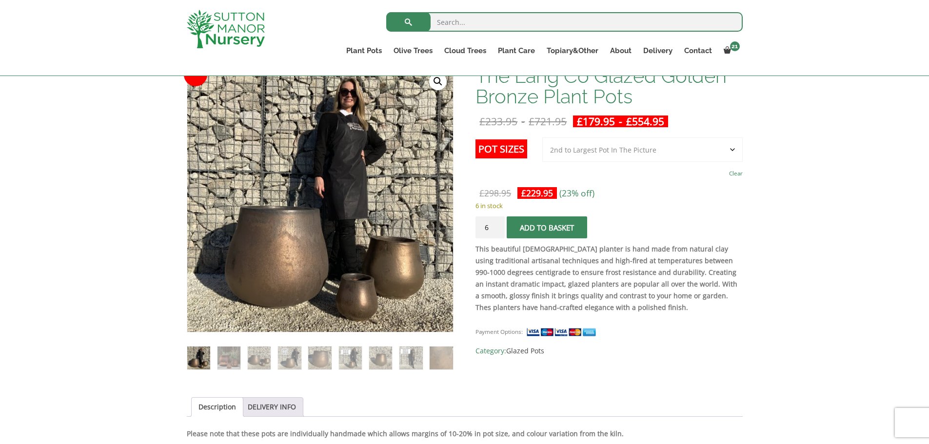
scroll to position [129, 0]
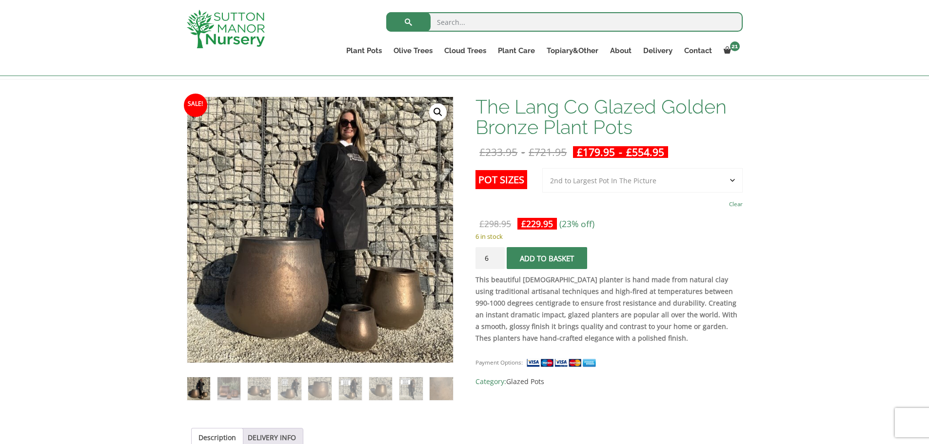
click at [489, 260] on input "6" at bounding box center [489, 258] width 29 height 22
type input "5"
click at [495, 261] on input "5" at bounding box center [489, 258] width 29 height 22
click at [547, 258] on span "submit" at bounding box center [547, 258] width 0 height 0
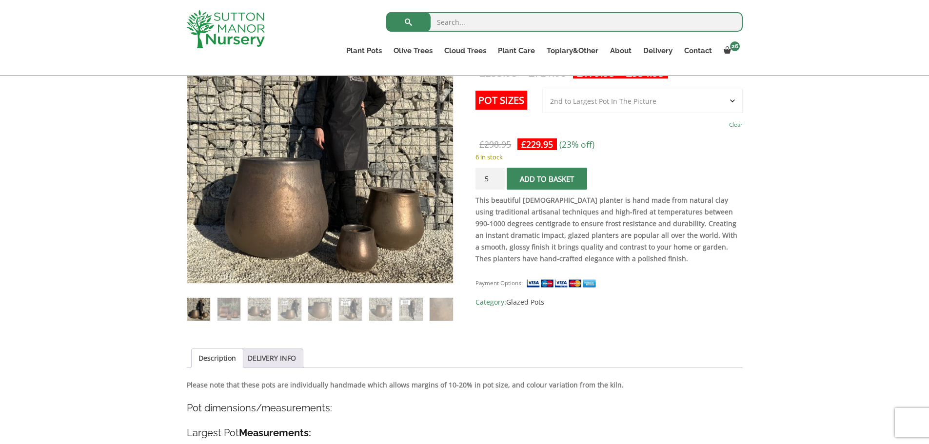
scroll to position [341, 0]
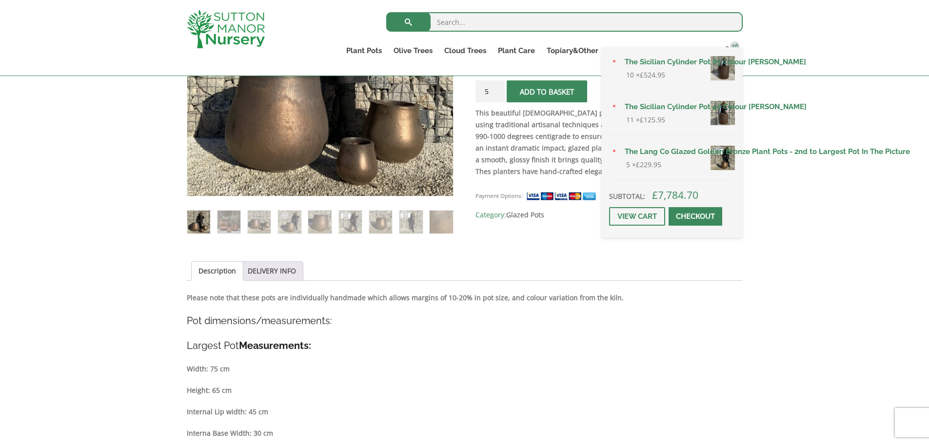
click at [735, 52] on div "× The Sicilian Cylinder Pot 85 Colour Mocha Brown 10 × £ 524.95 × The Sicilian …" at bounding box center [672, 142] width 140 height 191
click at [652, 216] on link "View cart" at bounding box center [637, 216] width 56 height 19
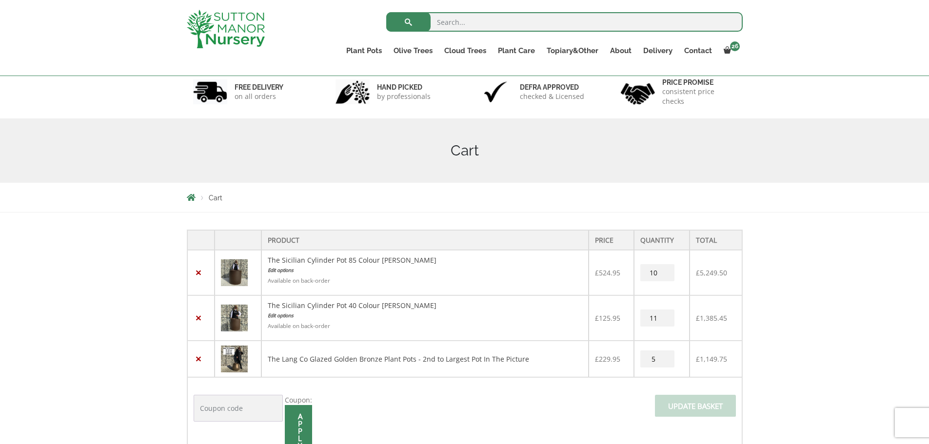
scroll to position [146, 0]
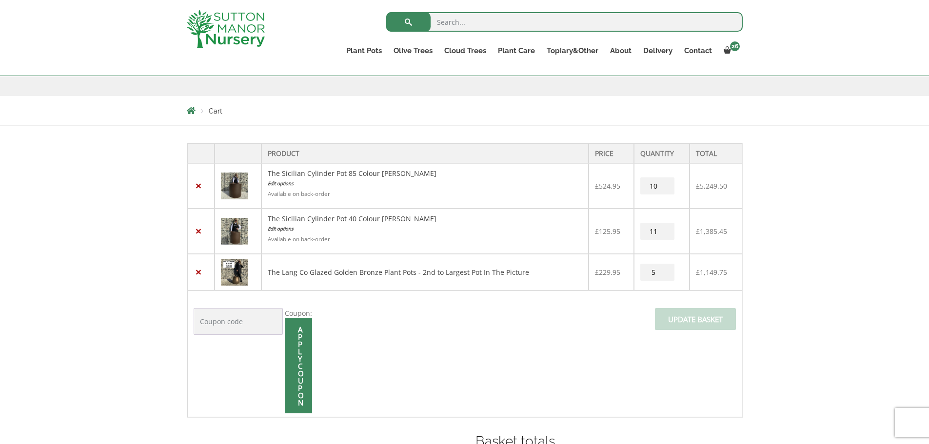
click at [225, 190] on img at bounding box center [234, 186] width 27 height 27
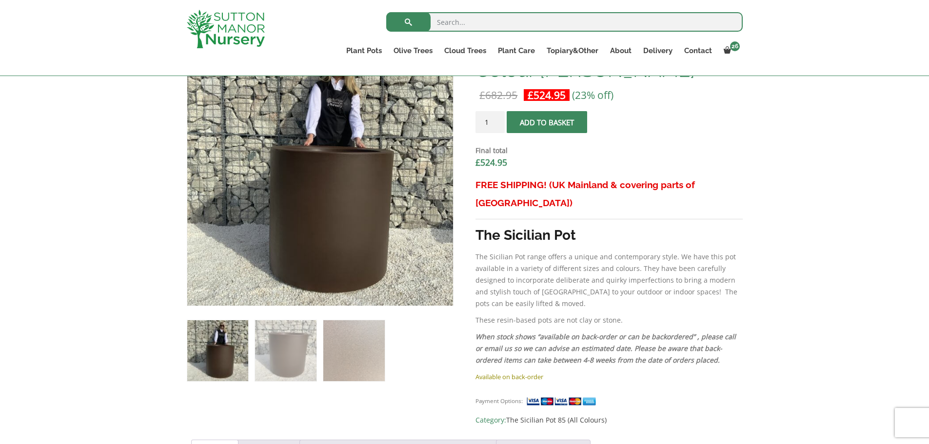
scroll to position [341, 0]
click at [760, 376] on div "Add plant food to your order? Please select an option (x1) 1k Bag (£15.00) (x2)…" at bounding box center [464, 437] width 929 height 1141
click at [695, 394] on div "Payment Options: Category: The Sicilian Pot 85 (All Colours)" at bounding box center [608, 406] width 267 height 39
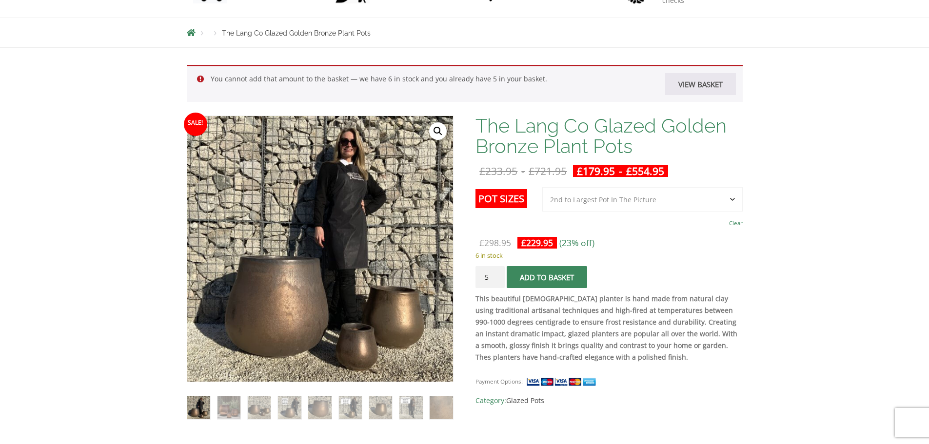
scroll to position [341, 0]
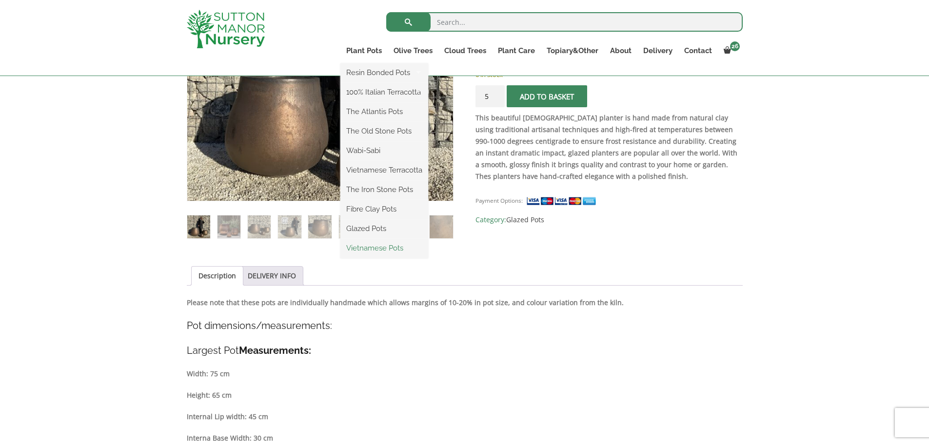
click at [360, 251] on link "Vietnamese Pots" at bounding box center [384, 248] width 88 height 15
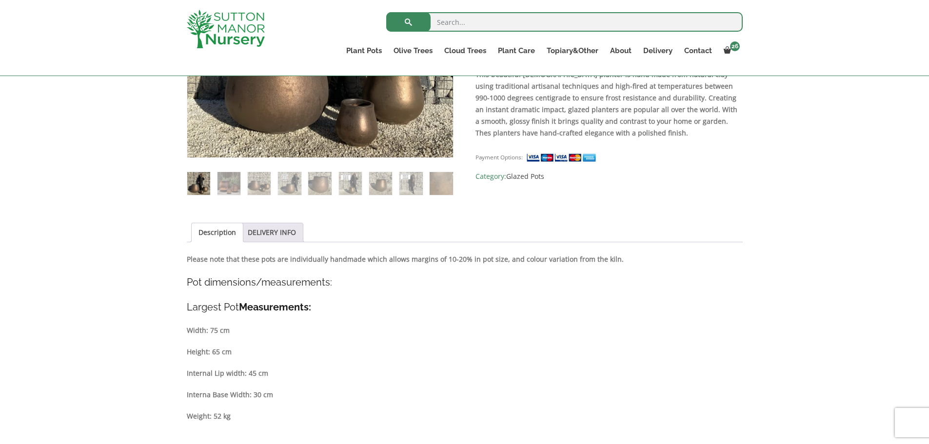
scroll to position [441, 0]
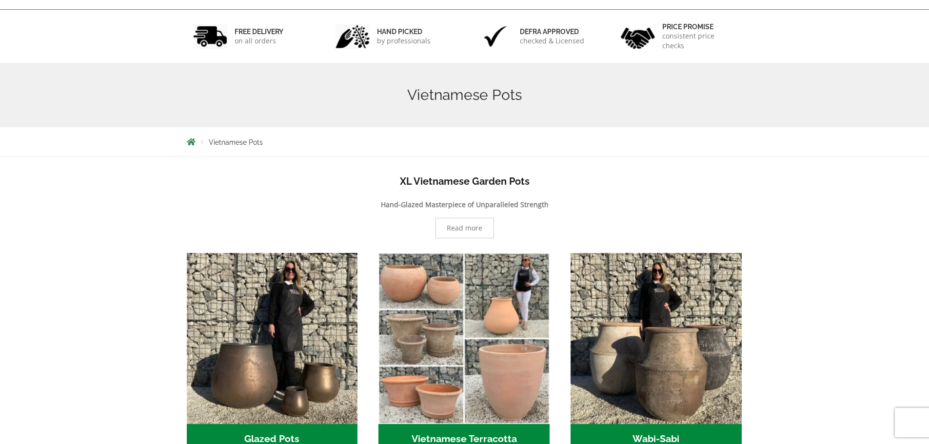
scroll to position [31, 0]
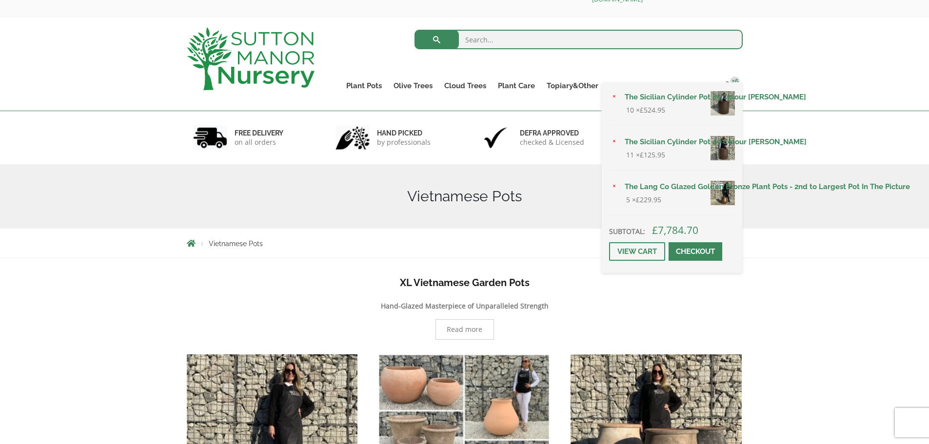
click at [729, 85] on div "× The Sicilian Cylinder Pot 85 Colour Mocha Brown 10 × £ 524.95 × The Sicilian …" at bounding box center [672, 177] width 140 height 191
click at [648, 253] on link "View cart" at bounding box center [637, 251] width 56 height 19
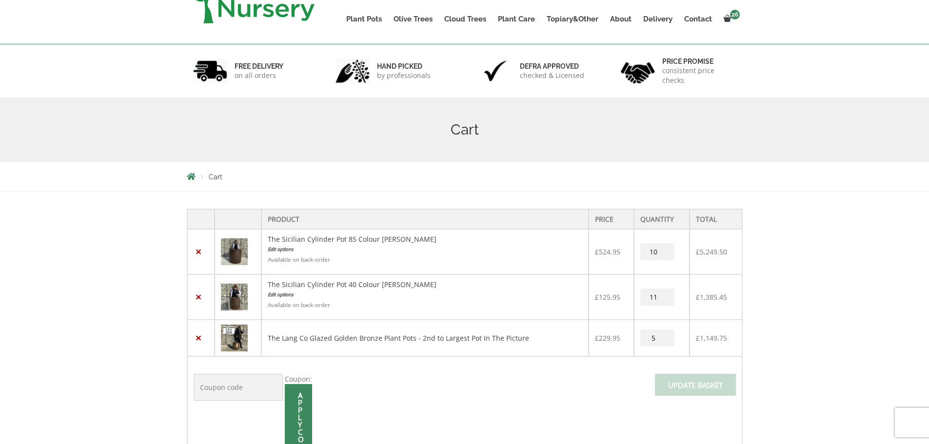
scroll to position [195, 0]
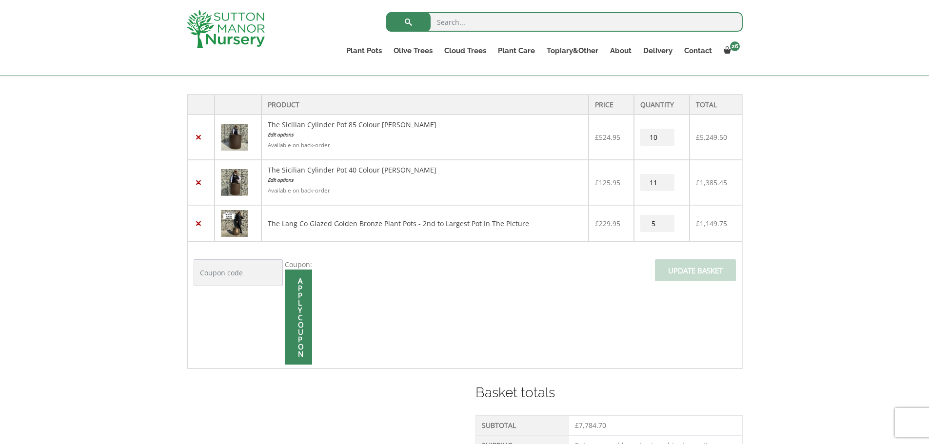
click at [239, 138] on img at bounding box center [234, 137] width 27 height 27
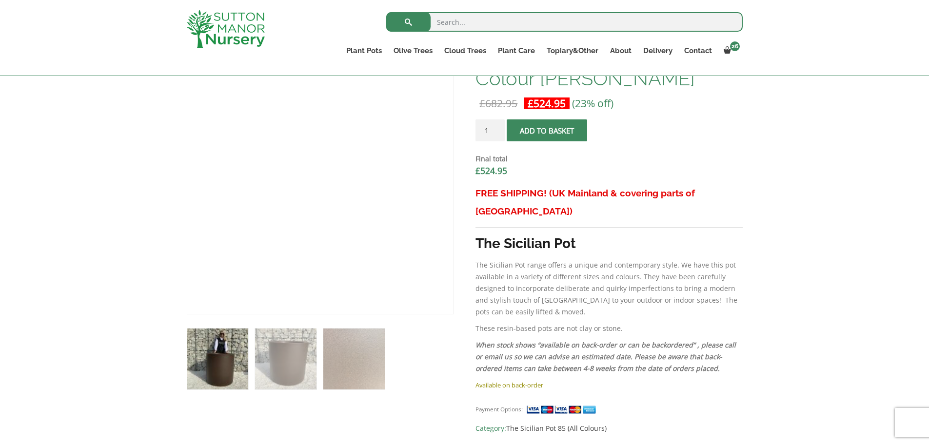
scroll to position [284, 0]
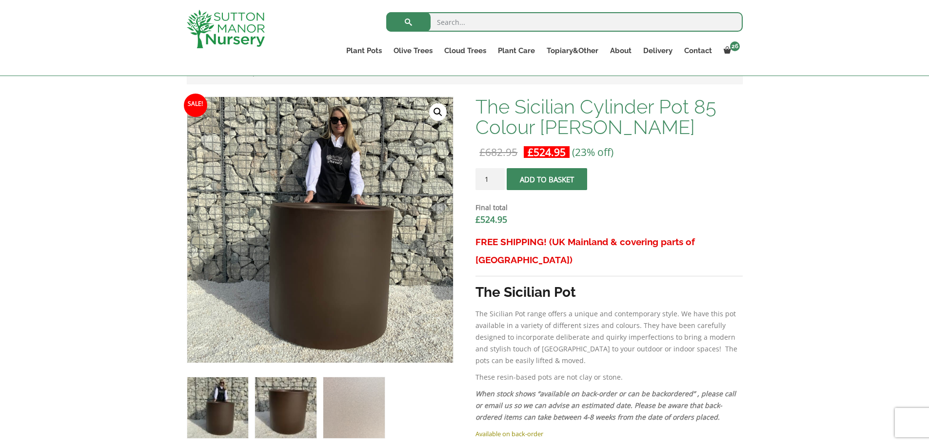
click at [282, 407] on img at bounding box center [285, 407] width 61 height 61
